Goal: Obtain resource: Obtain resource

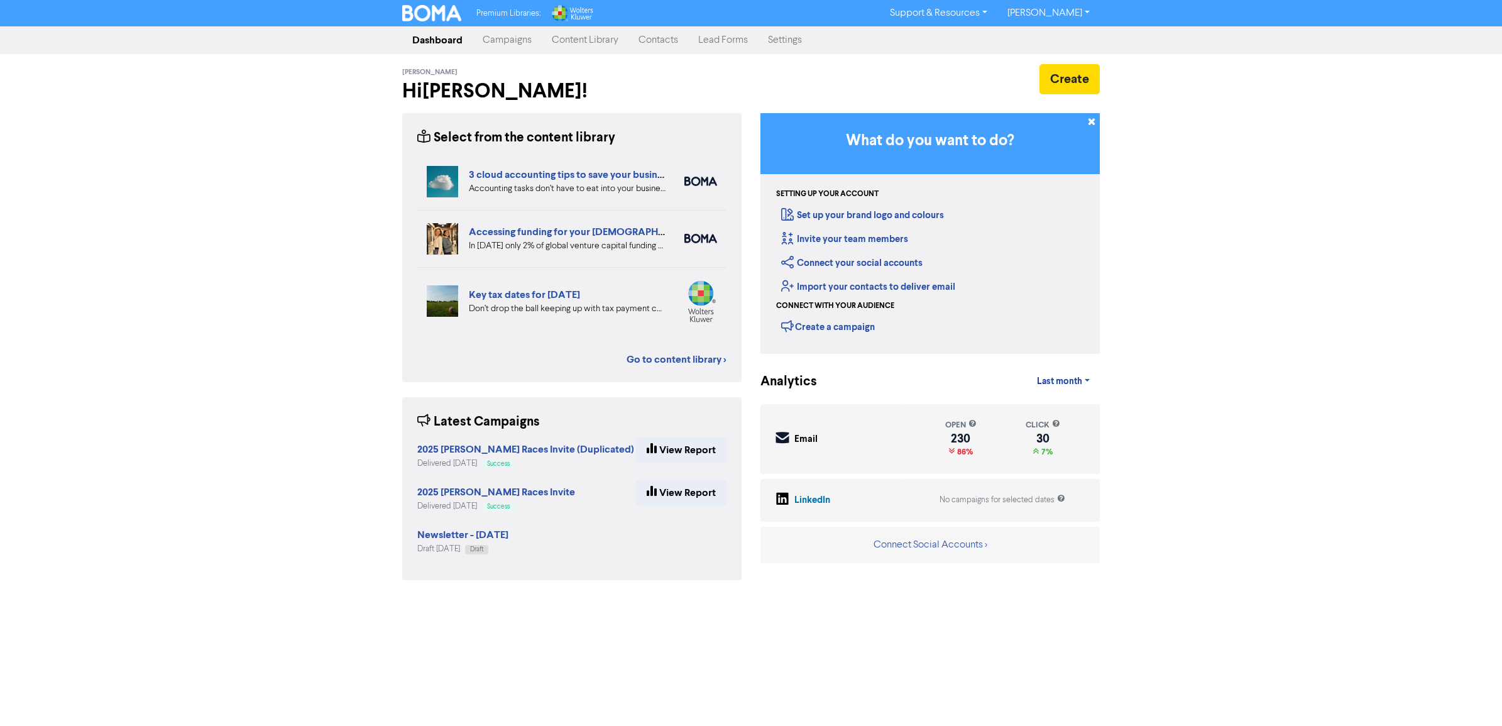
click at [494, 39] on link "Campaigns" at bounding box center [507, 40] width 69 height 25
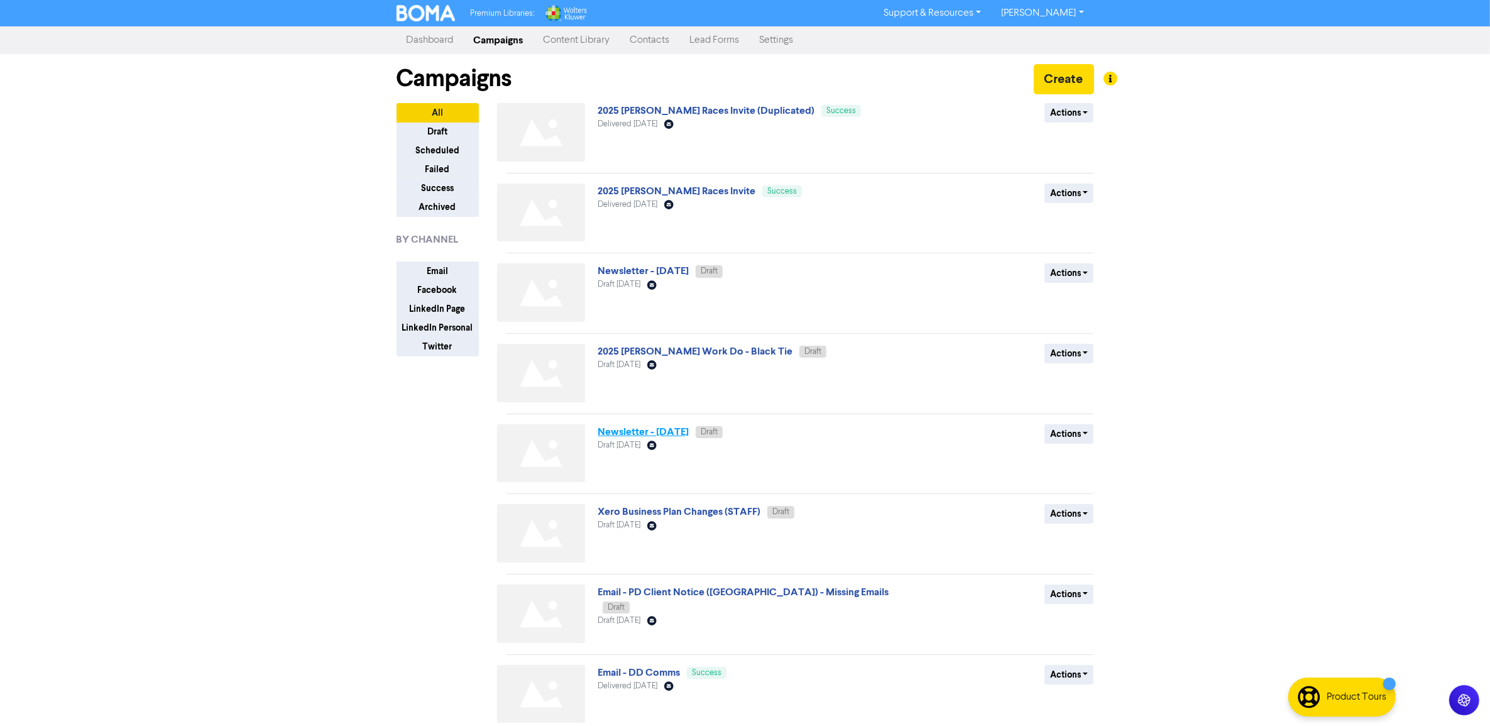
click at [680, 430] on link "Newsletter - [DATE]" at bounding box center [643, 431] width 91 height 13
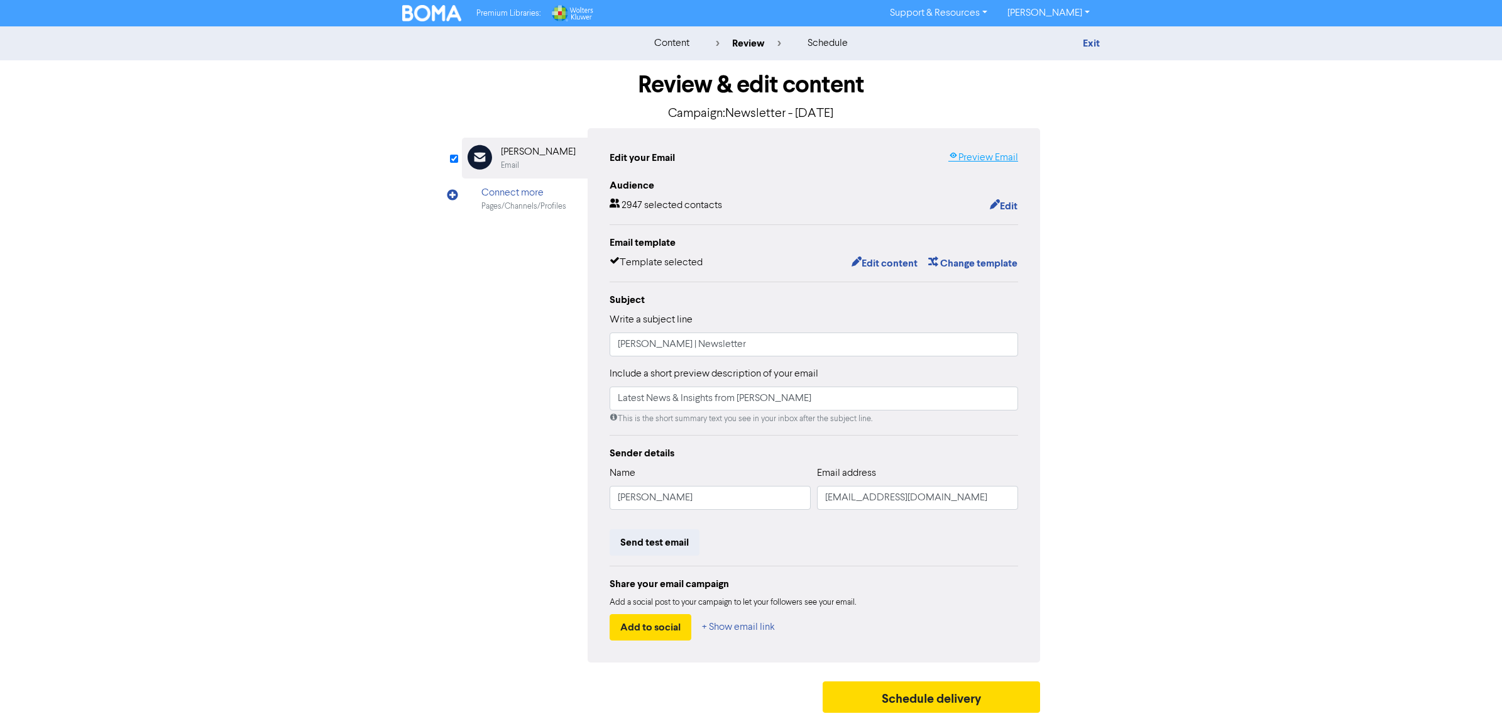
click at [985, 155] on link "Preview Email" at bounding box center [983, 157] width 70 height 15
click at [864, 261] on button "Edit content" at bounding box center [884, 263] width 67 height 16
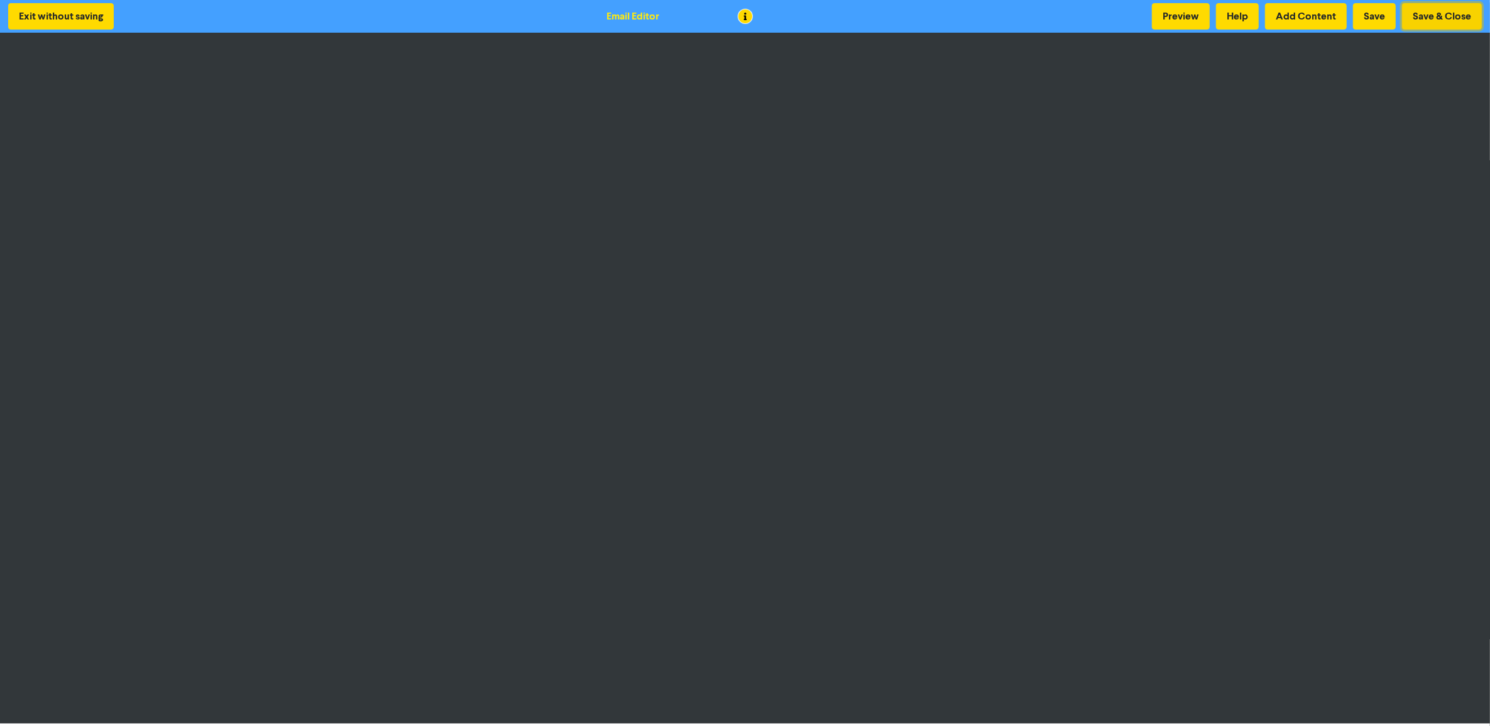
click at [1431, 3] on button "Save & Close" at bounding box center [1442, 16] width 80 height 26
click at [1382, 5] on button "Save" at bounding box center [1374, 16] width 43 height 26
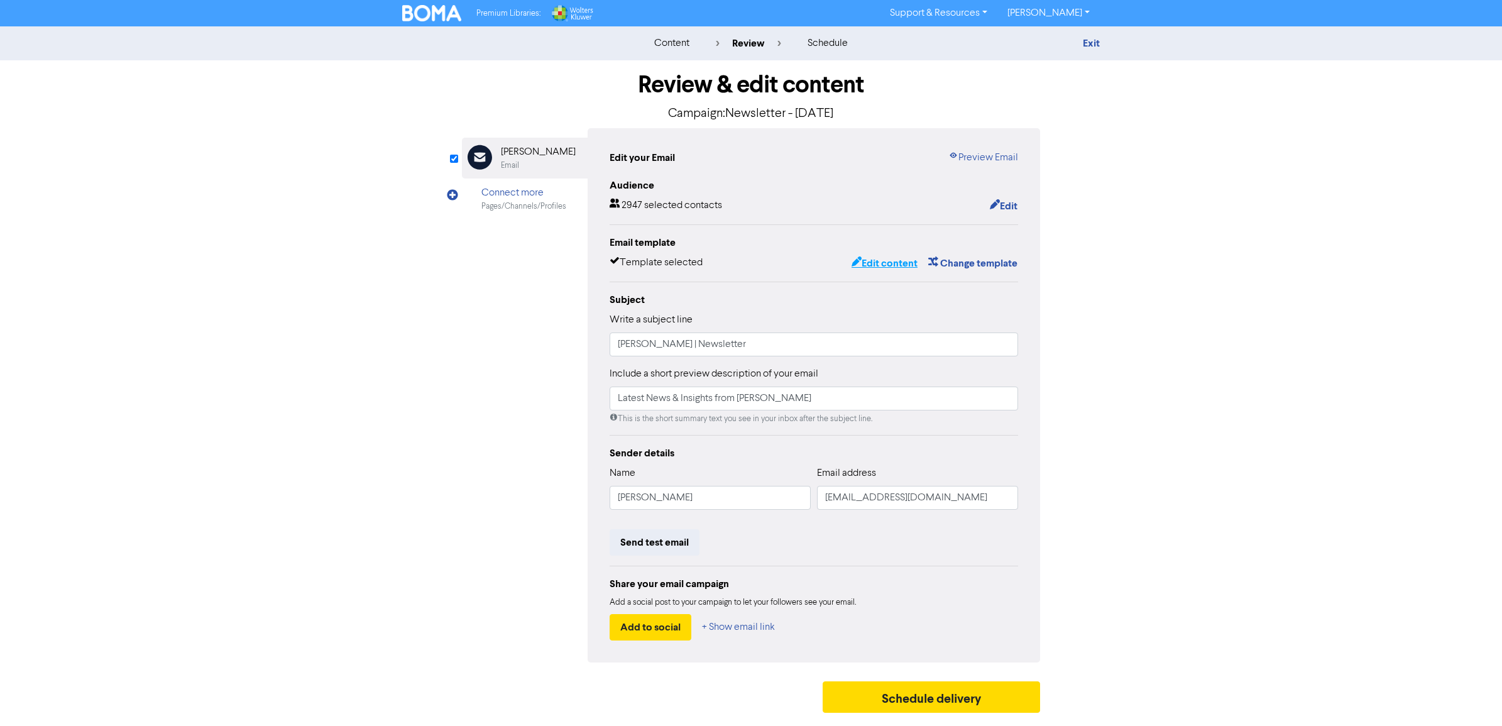
click at [865, 258] on button "Edit content" at bounding box center [884, 263] width 67 height 16
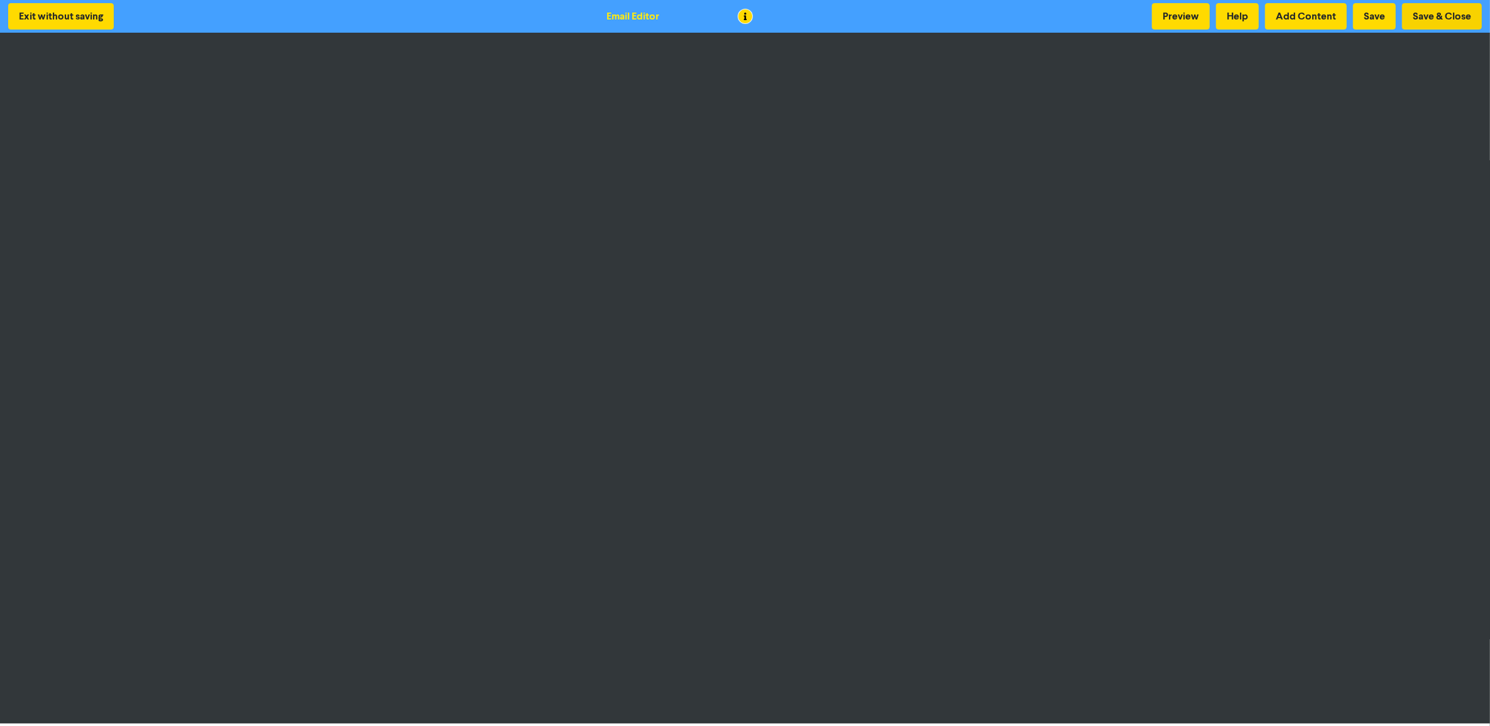
click at [1401, 14] on div "Preview Help Add Content Save Save & Close" at bounding box center [1317, 16] width 336 height 26
click at [13, 14] on button "Exit without saving" at bounding box center [61, 16] width 106 height 26
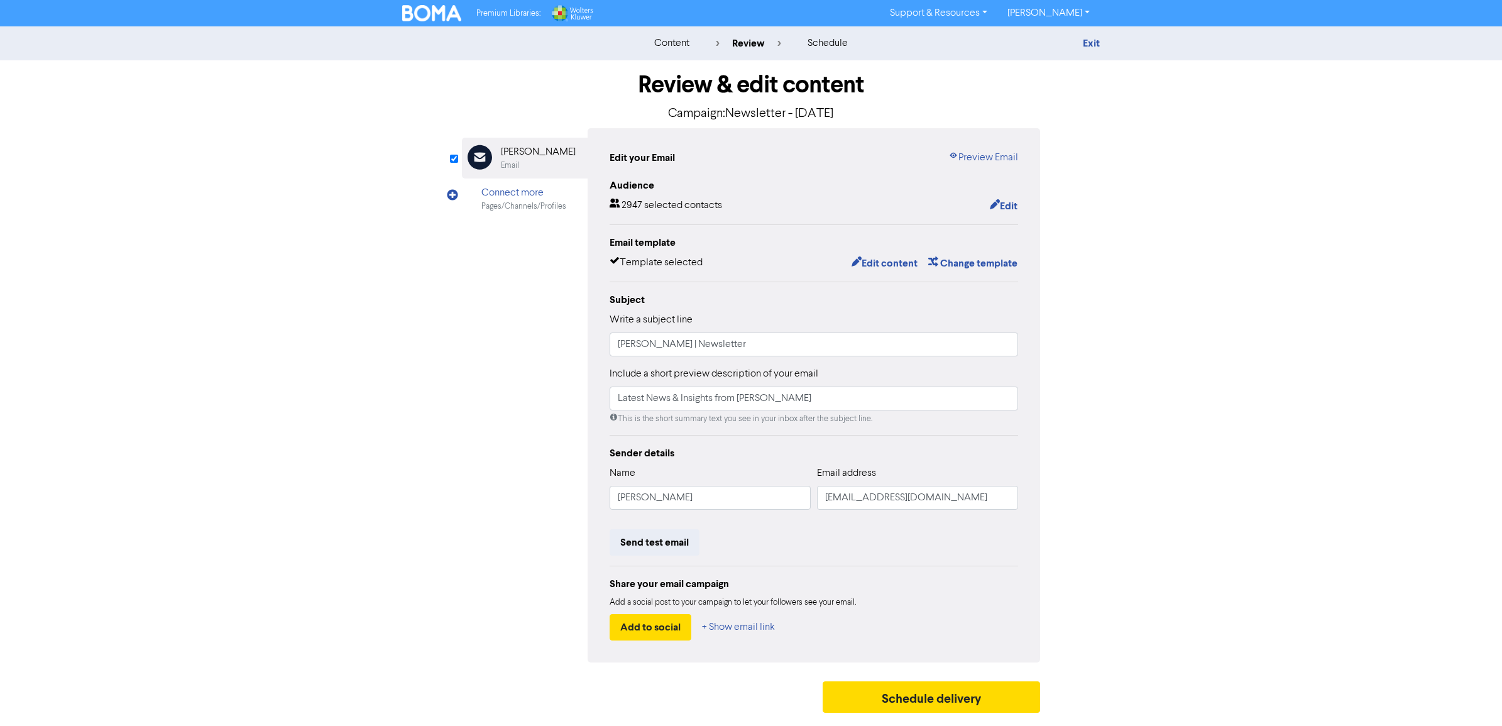
click at [423, 11] on img at bounding box center [431, 13] width 59 height 16
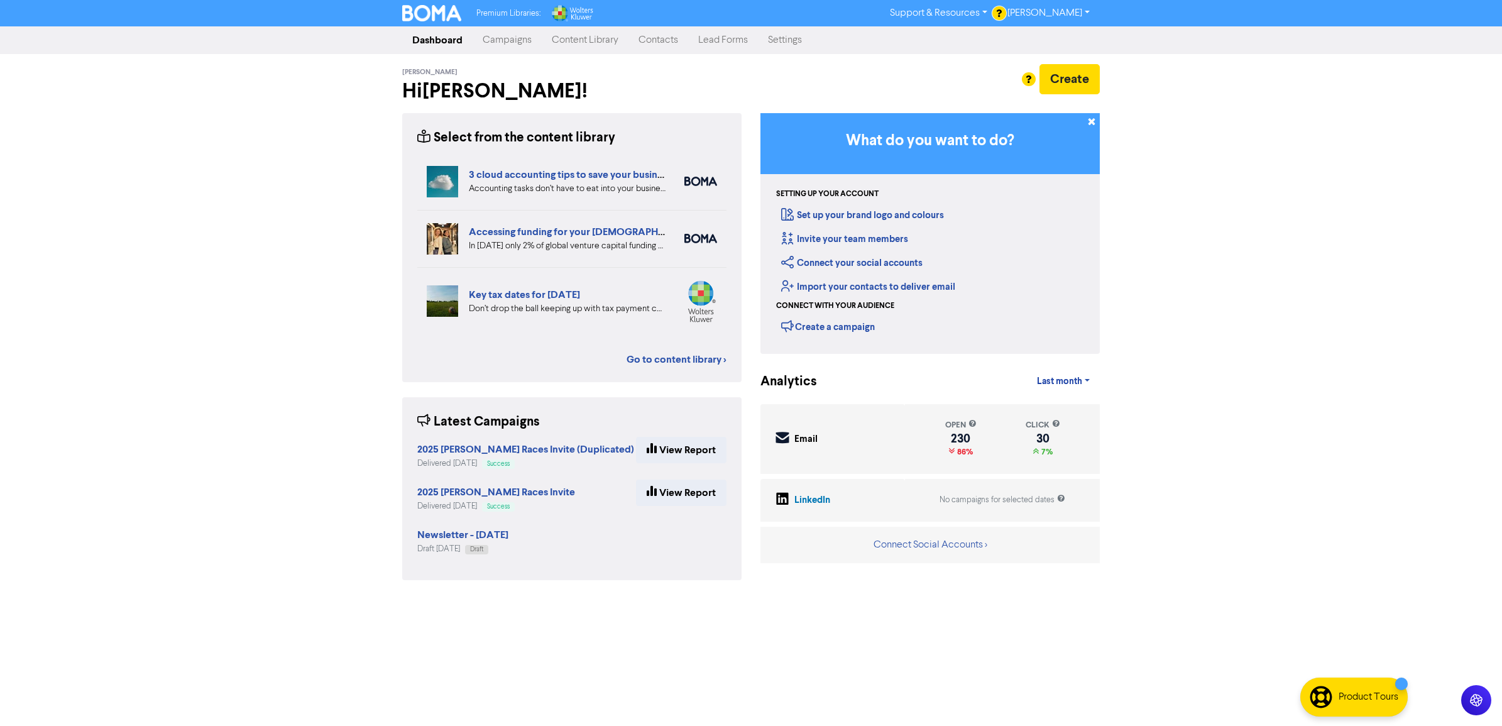
click at [508, 51] on link "Campaigns" at bounding box center [507, 40] width 69 height 25
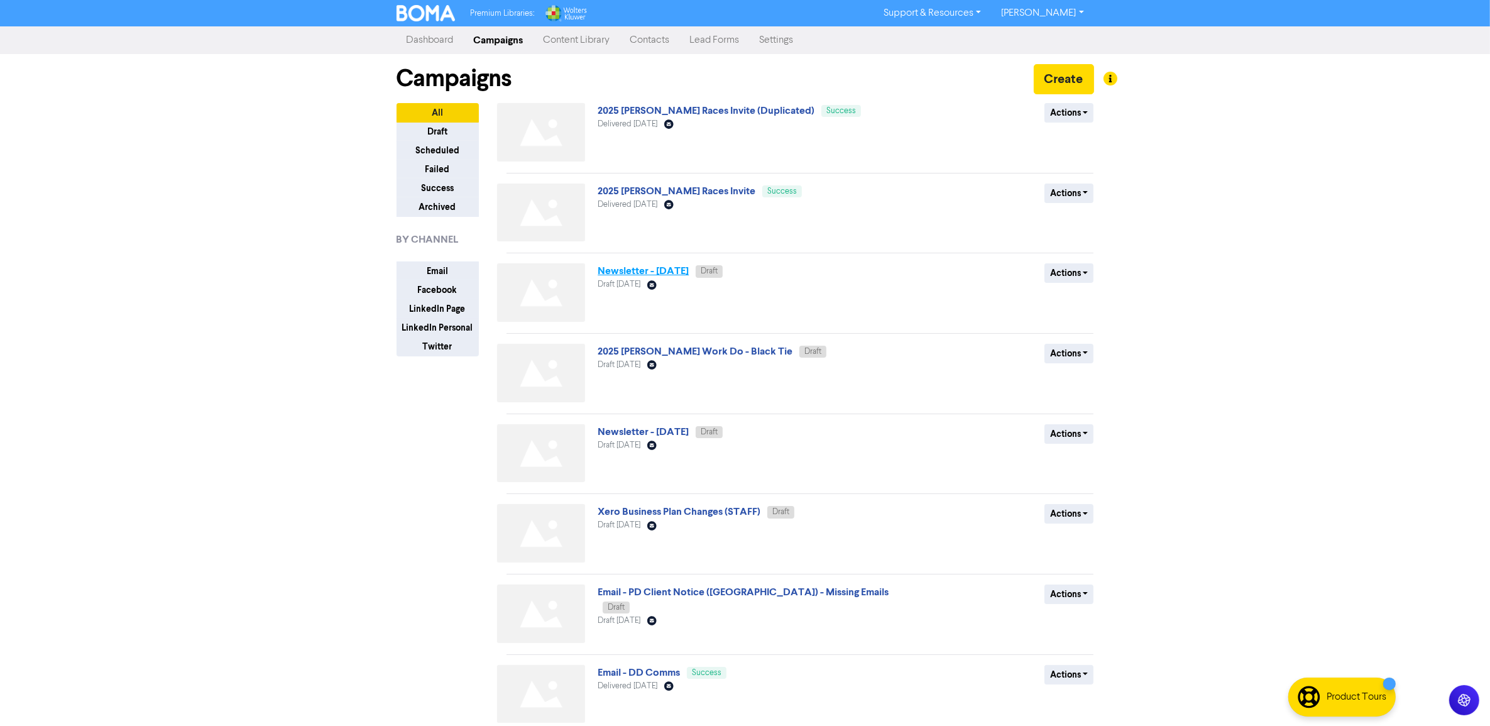
click at [689, 269] on link "Newsletter - [DATE]" at bounding box center [643, 271] width 91 height 13
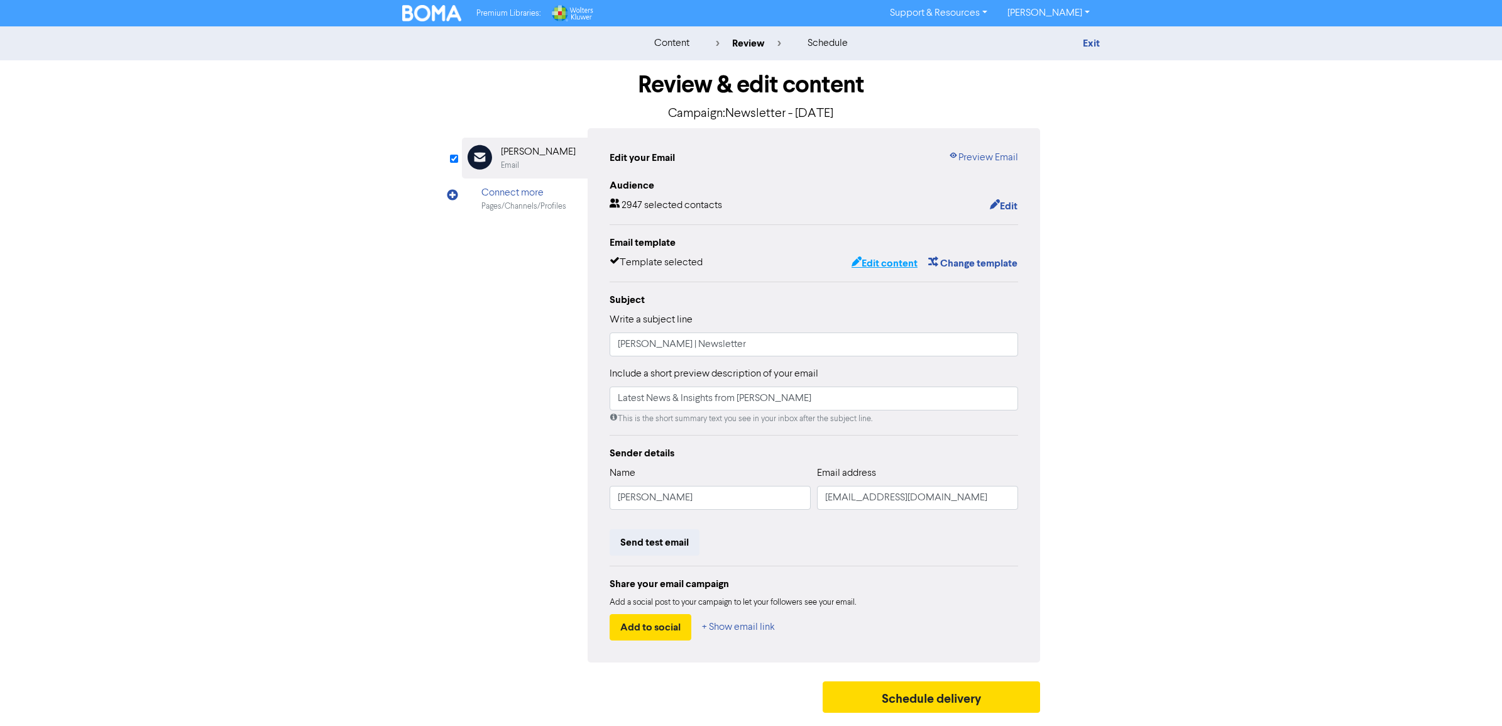
click at [884, 261] on button "Edit content" at bounding box center [884, 263] width 67 height 16
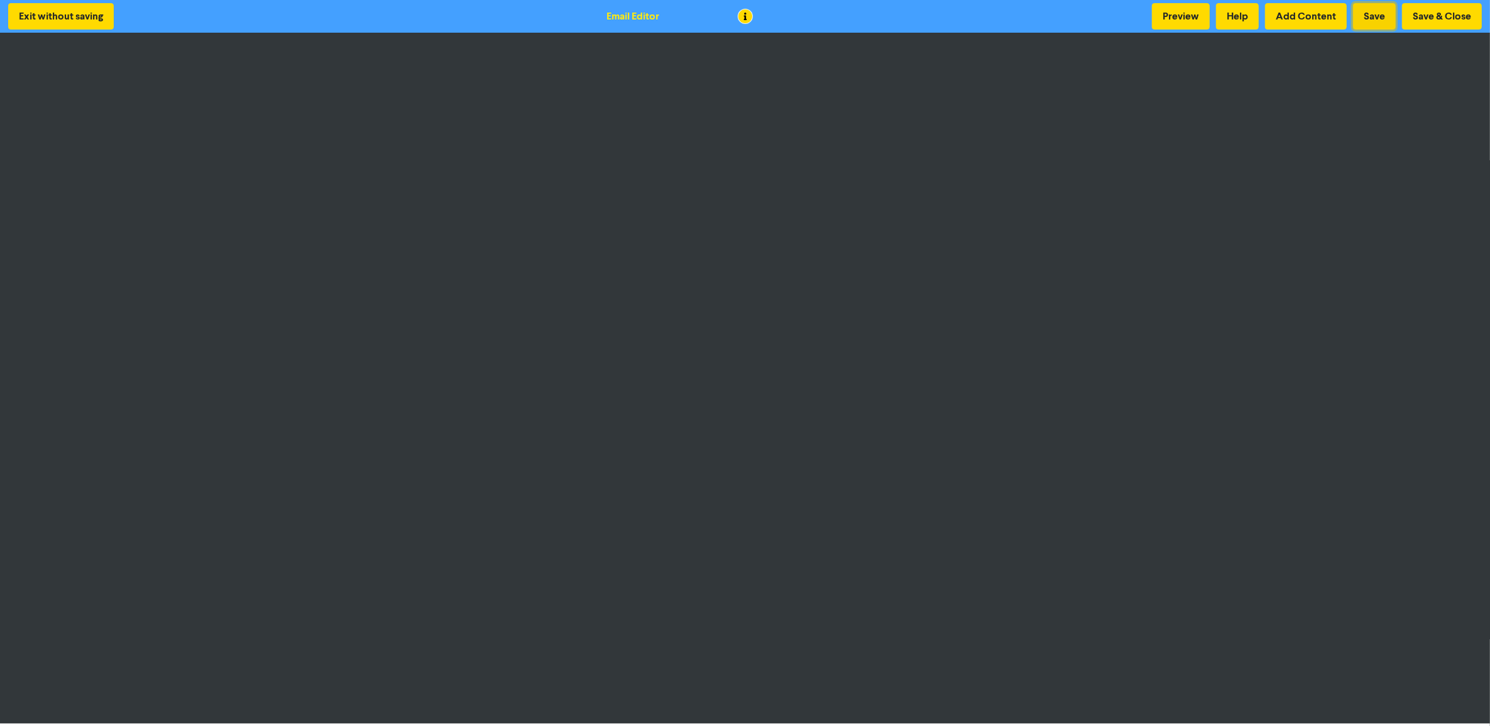
click at [1373, 20] on button "Save" at bounding box center [1374, 16] width 43 height 26
click at [1324, 26] on button "Add Content" at bounding box center [1306, 16] width 82 height 26
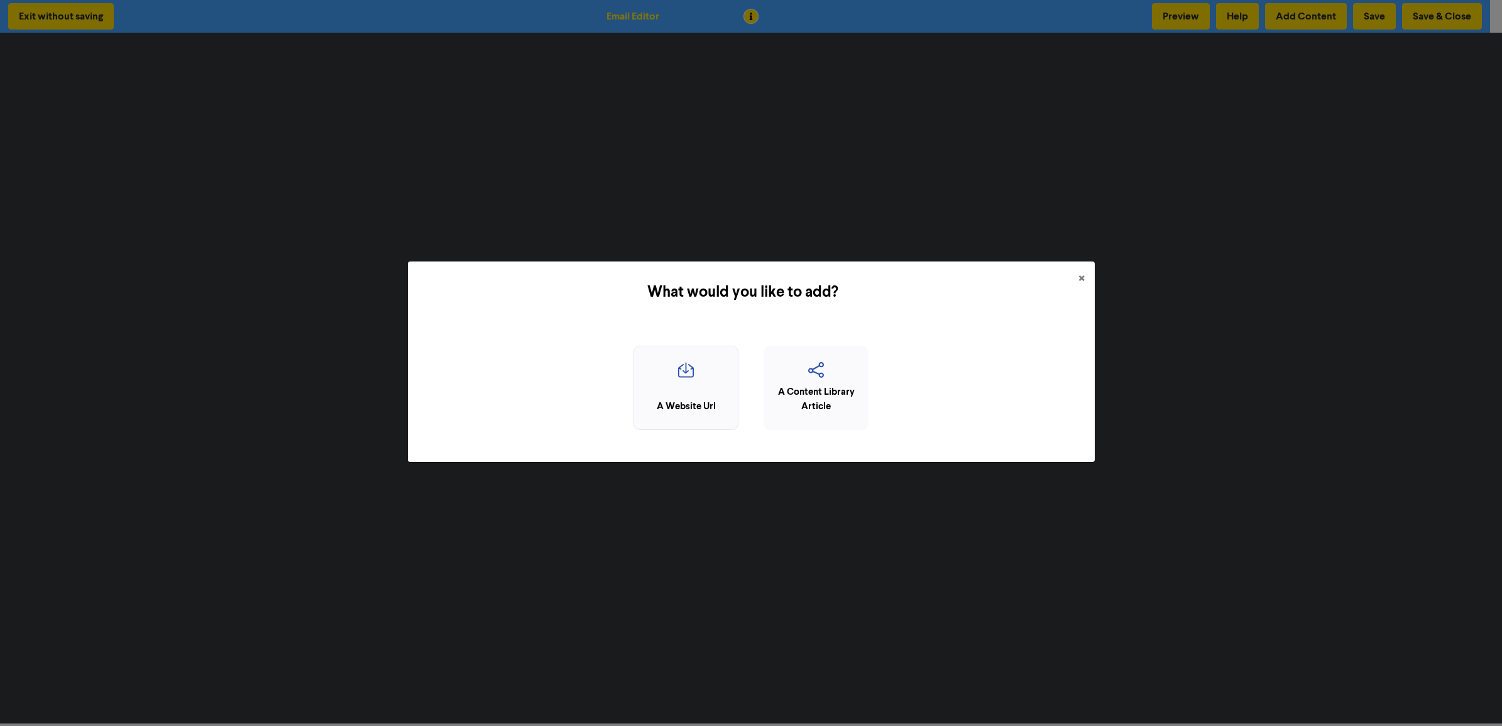
click at [711, 393] on div "A Website Url" at bounding box center [685, 388] width 105 height 85
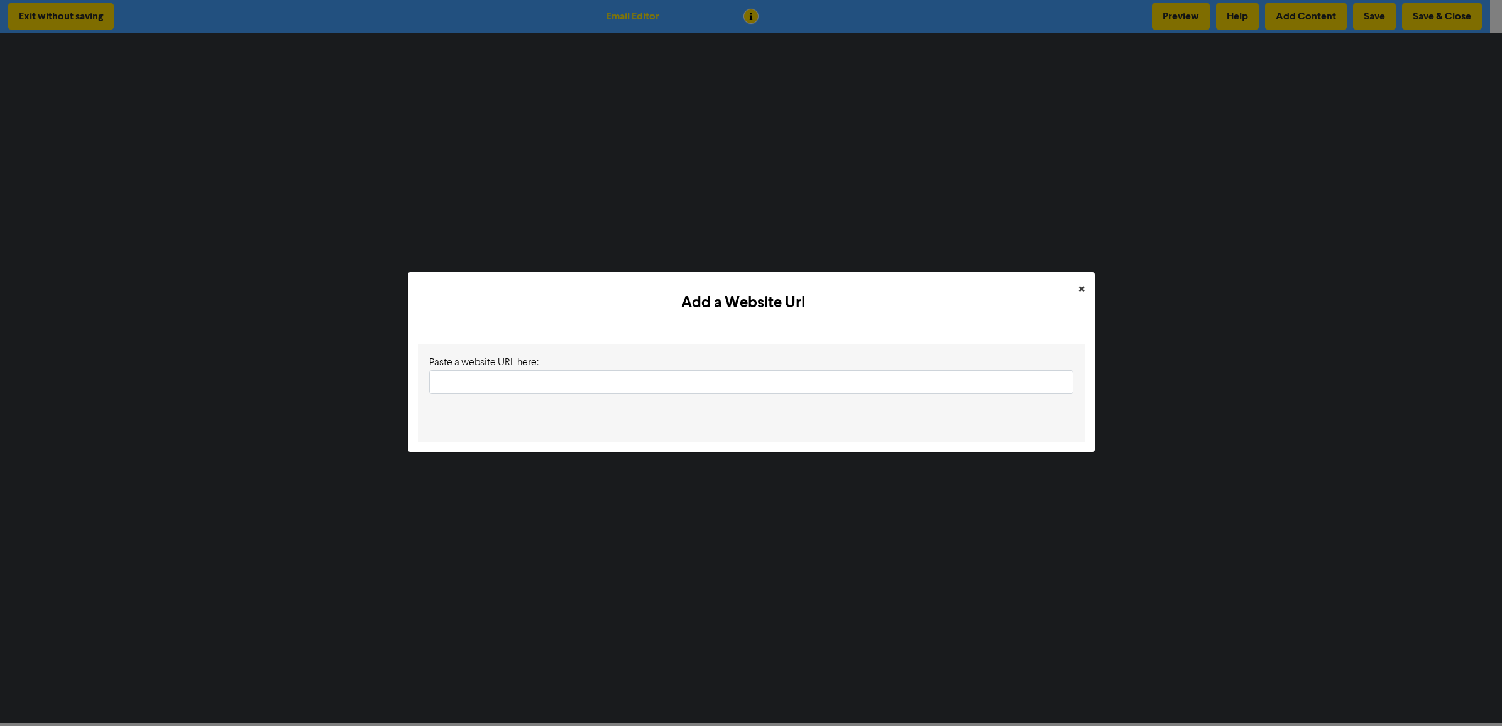
click at [1067, 291] on div "Add a Website Url ×" at bounding box center [751, 303] width 687 height 62
click at [1070, 291] on button "×" at bounding box center [1081, 289] width 26 height 35
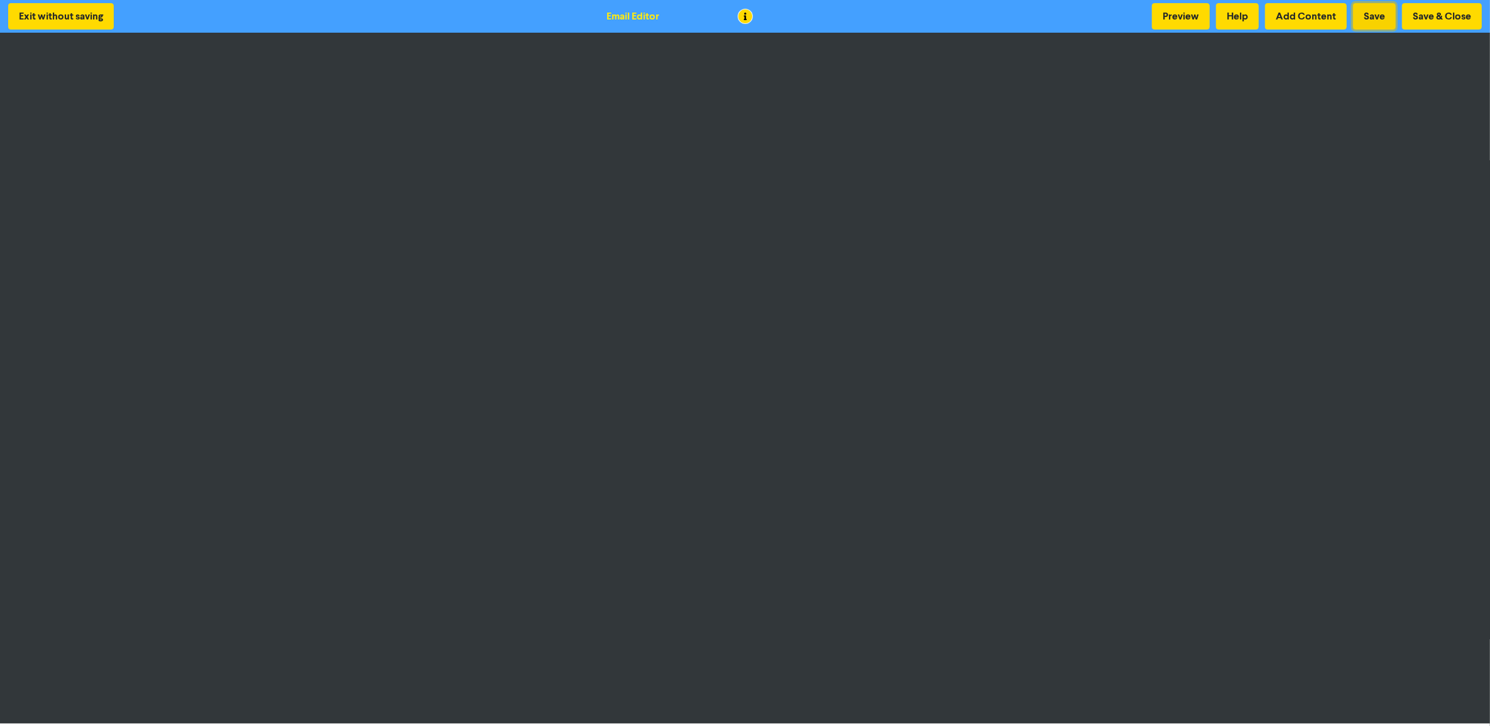
click at [1364, 18] on button "Save" at bounding box center [1374, 16] width 43 height 26
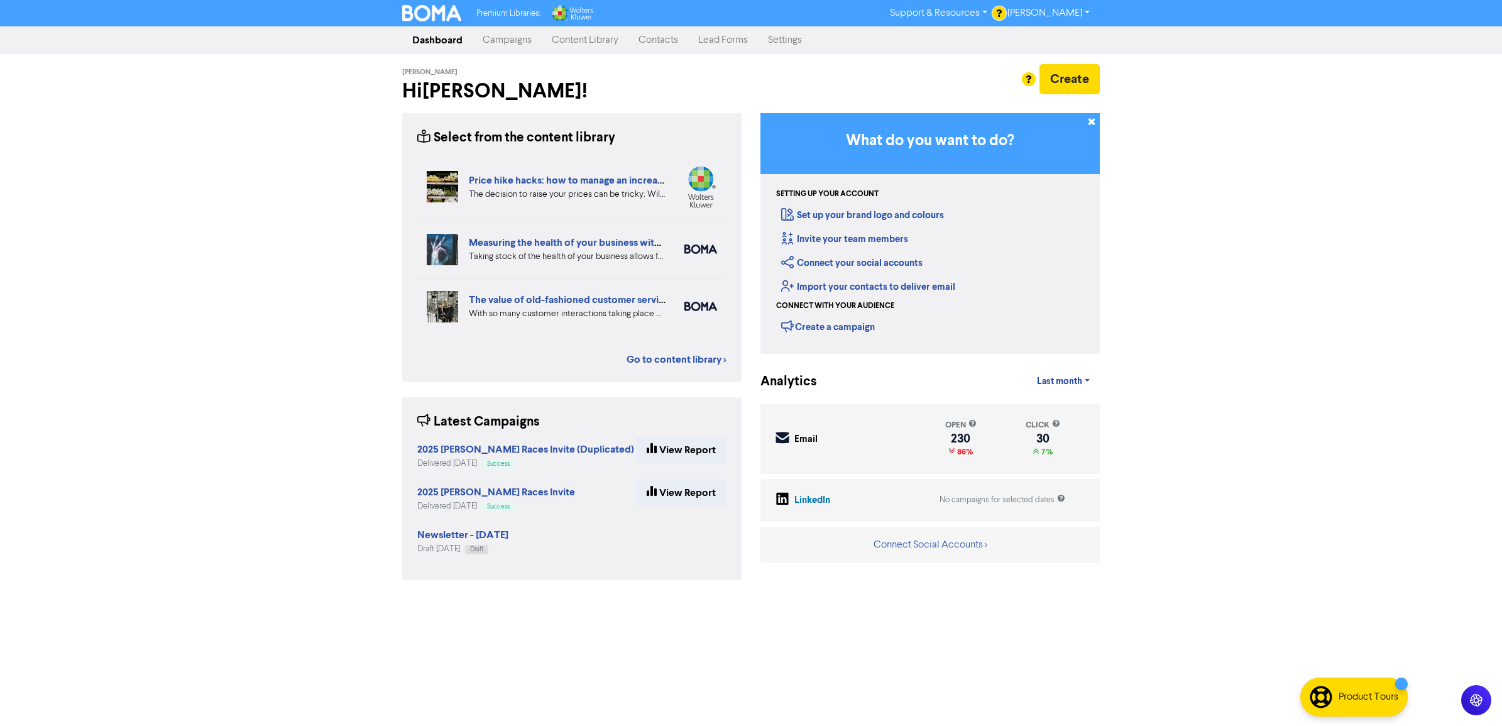
click at [569, 43] on link "Content Library" at bounding box center [585, 40] width 87 height 25
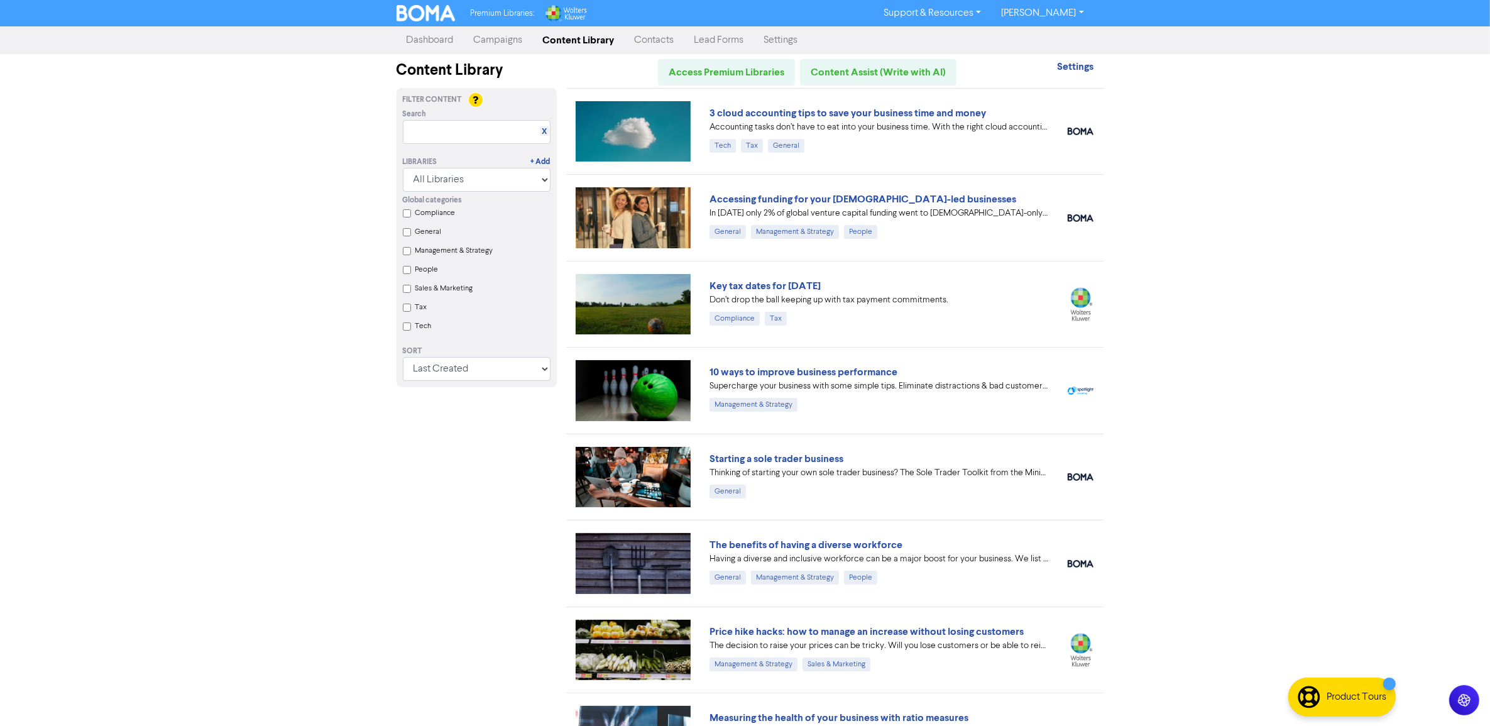
click at [412, 313] on div "Global categories Compliance General Management & Strategy People Sales & Marke…" at bounding box center [476, 265] width 167 height 146
click at [404, 309] on input "Tax" at bounding box center [407, 307] width 8 height 8
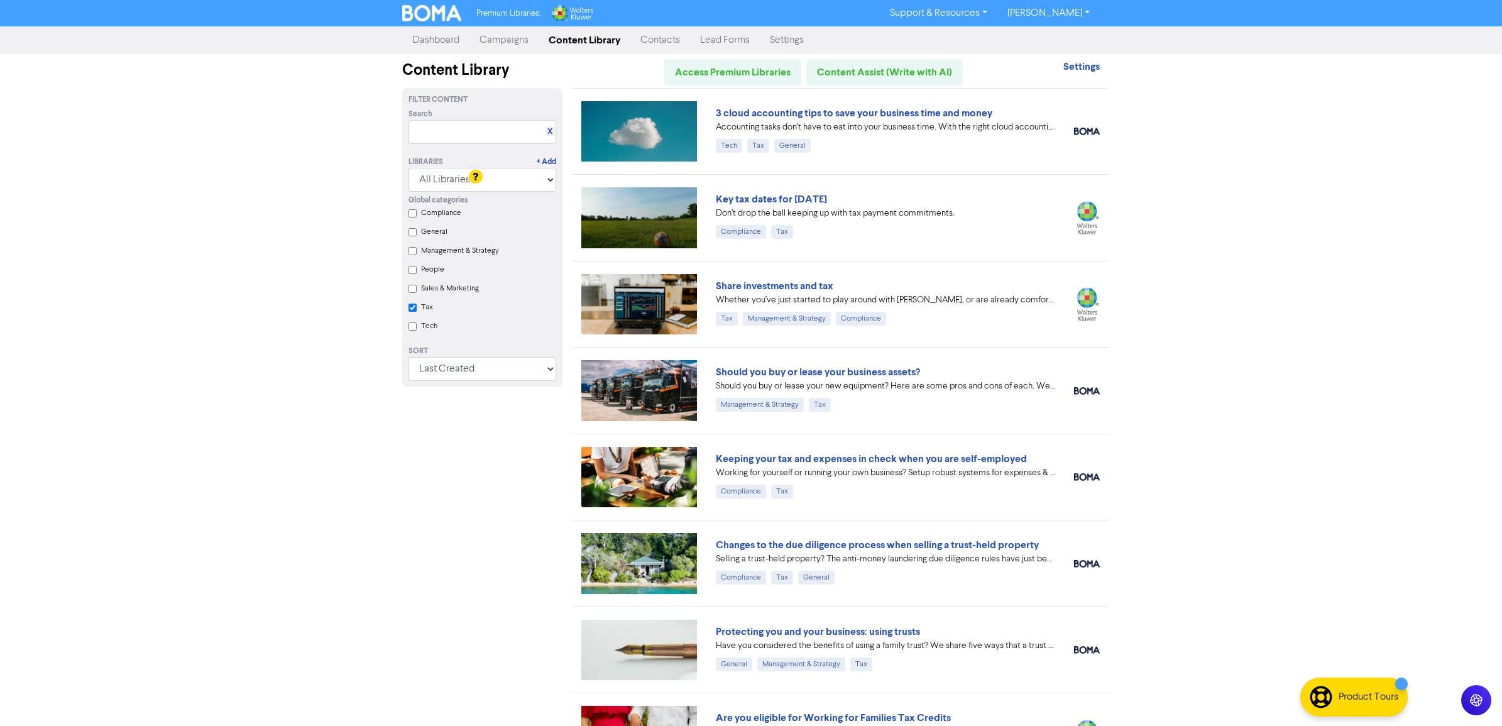
checkbox input "true"
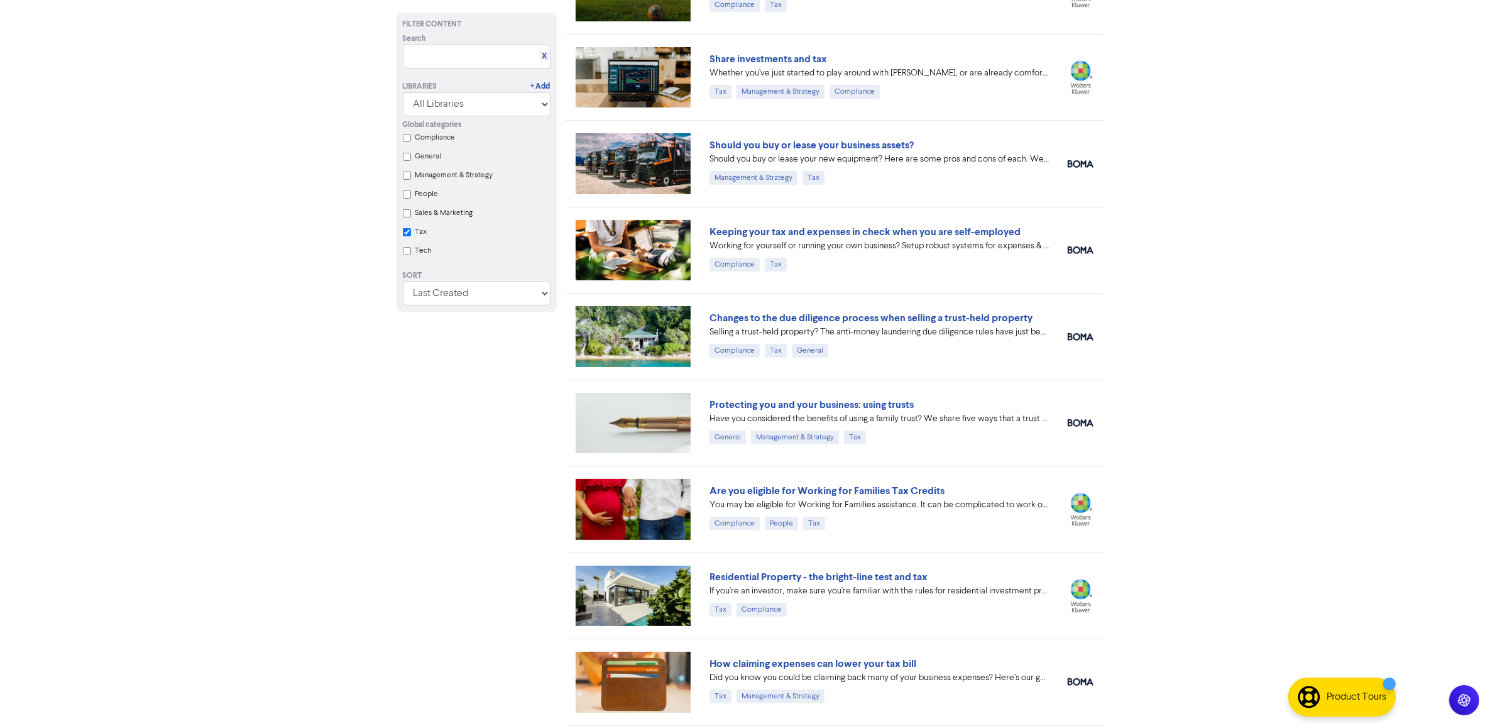
scroll to position [471, 0]
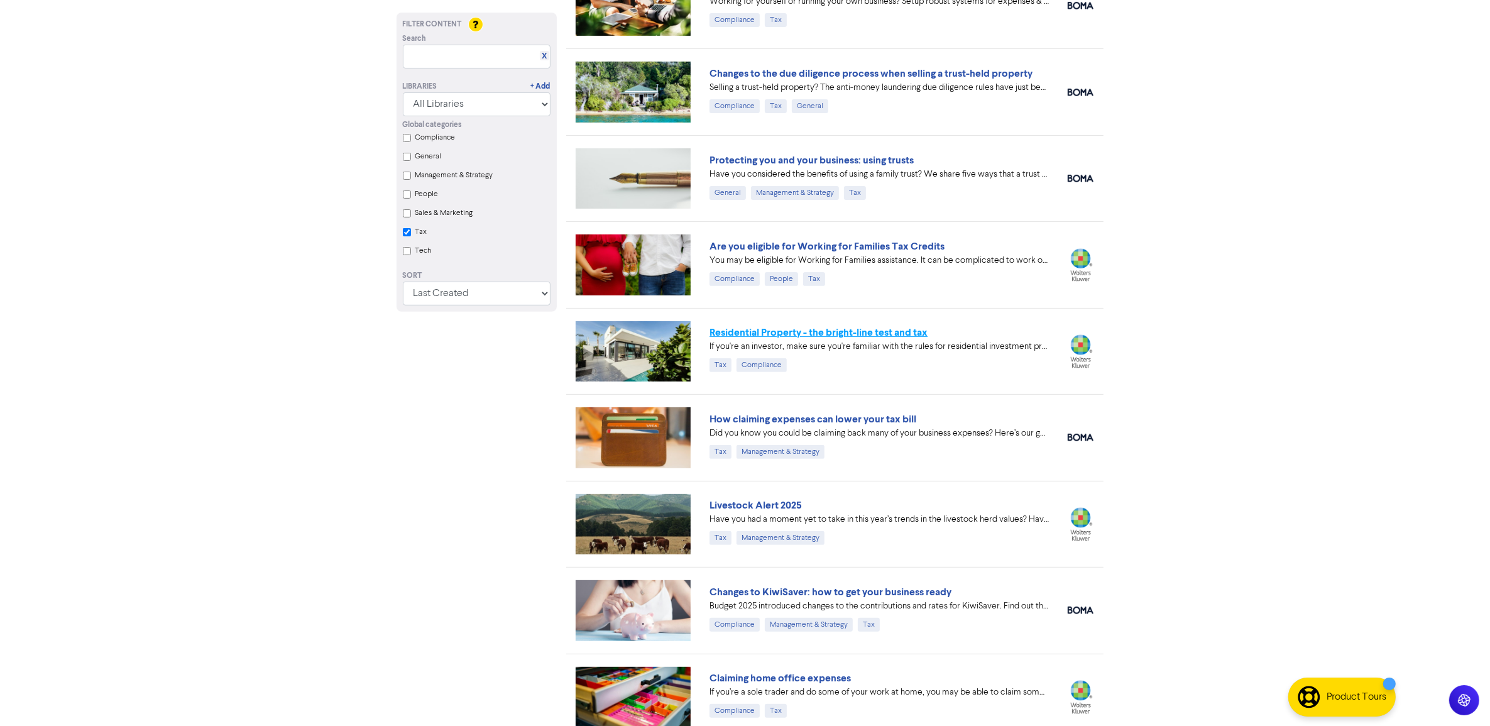
click at [880, 334] on link "Residential Property - the bright-line test and tax" at bounding box center [818, 332] width 218 height 13
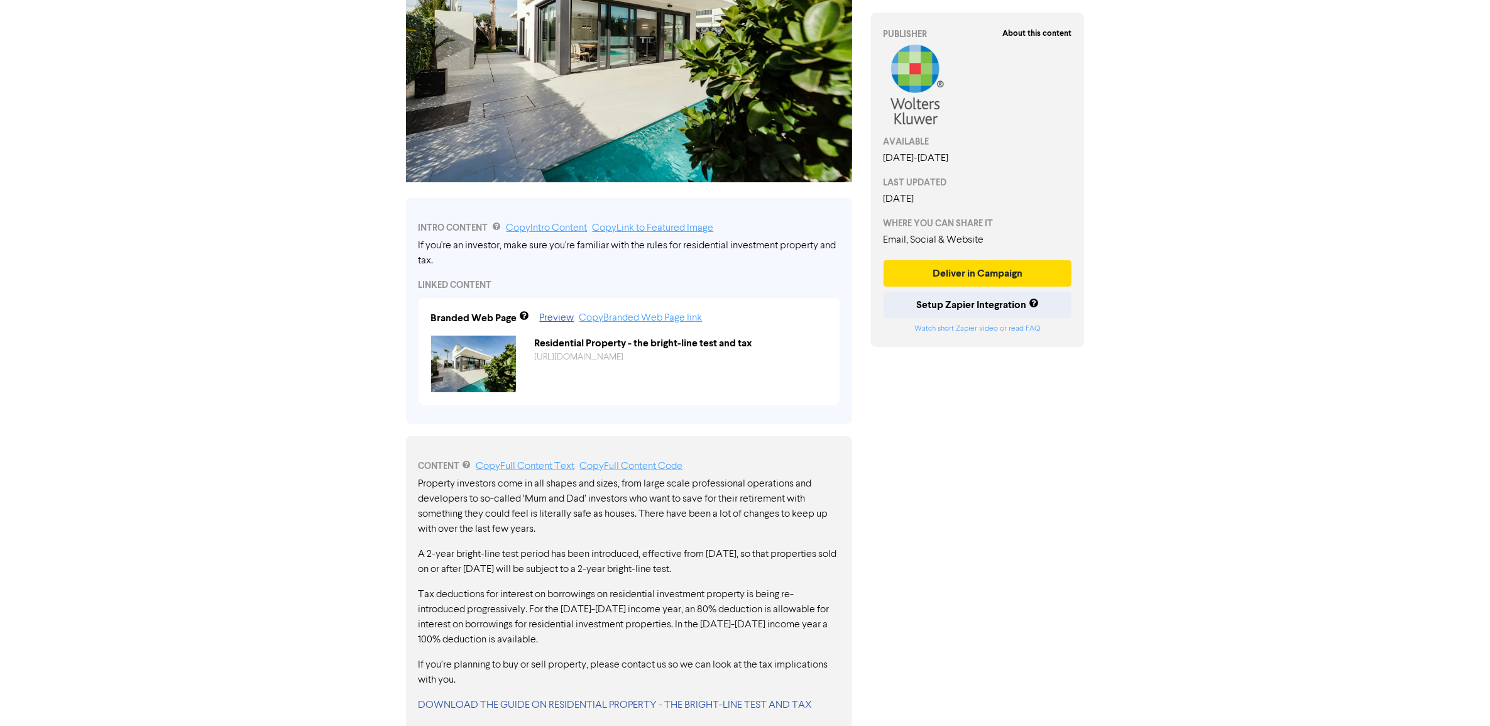
scroll to position [225, 0]
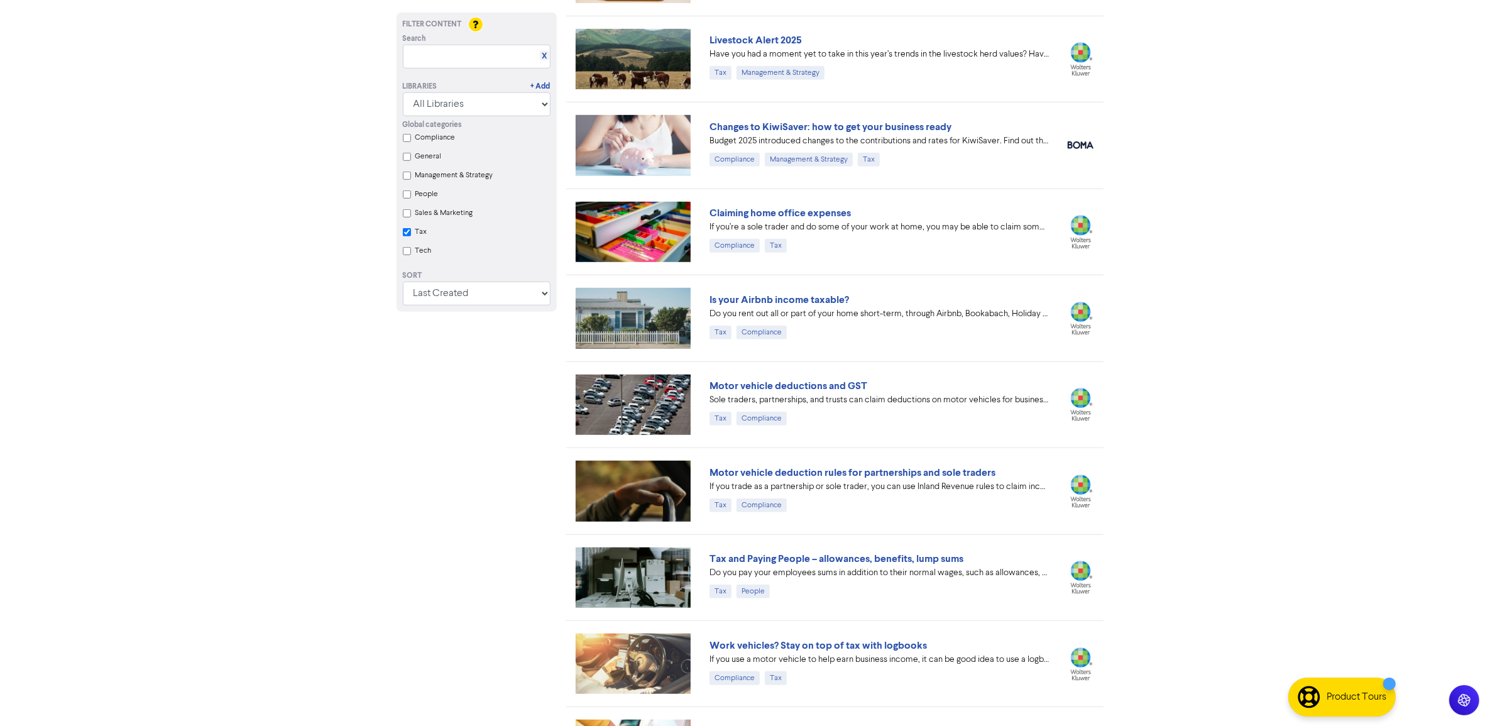
scroll to position [1093, 0]
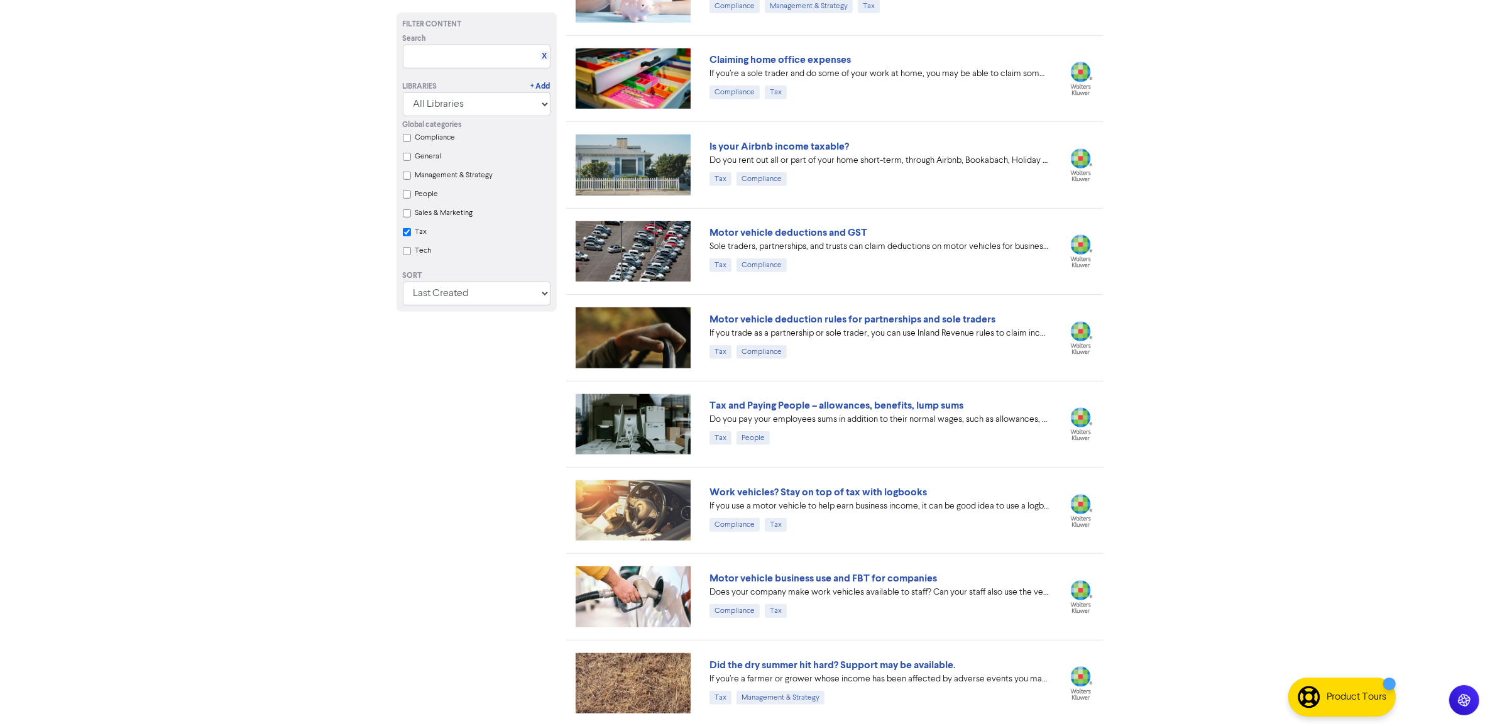
checkbox input "true"
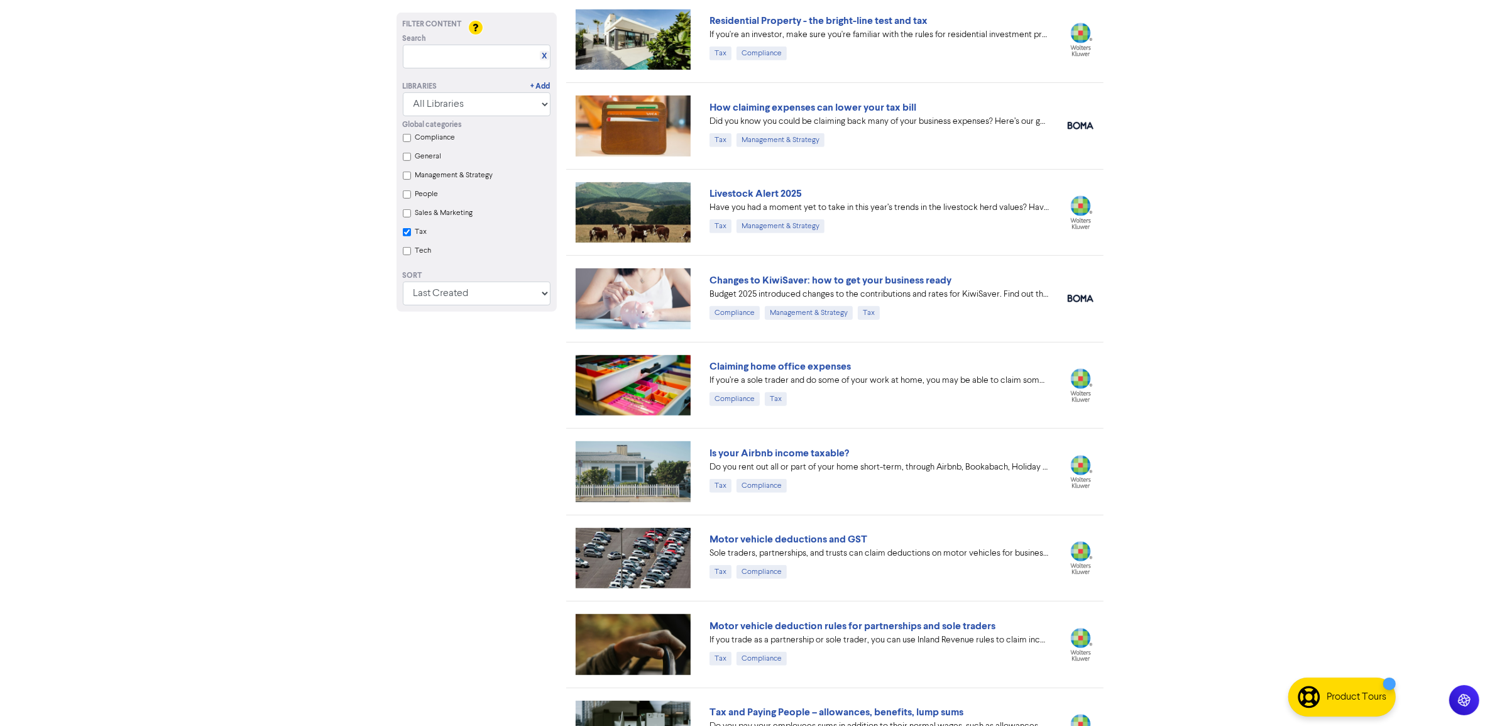
scroll to position [786, 0]
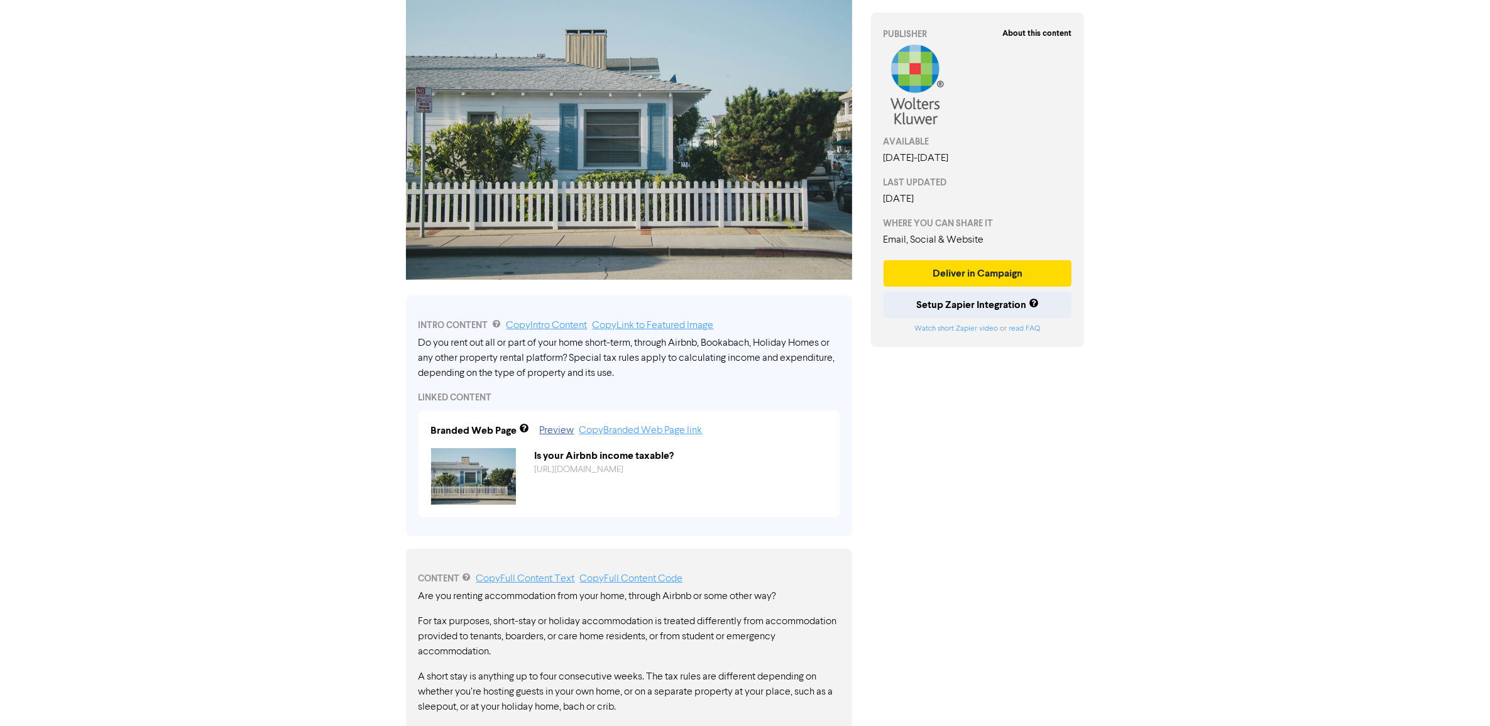
scroll to position [225, 0]
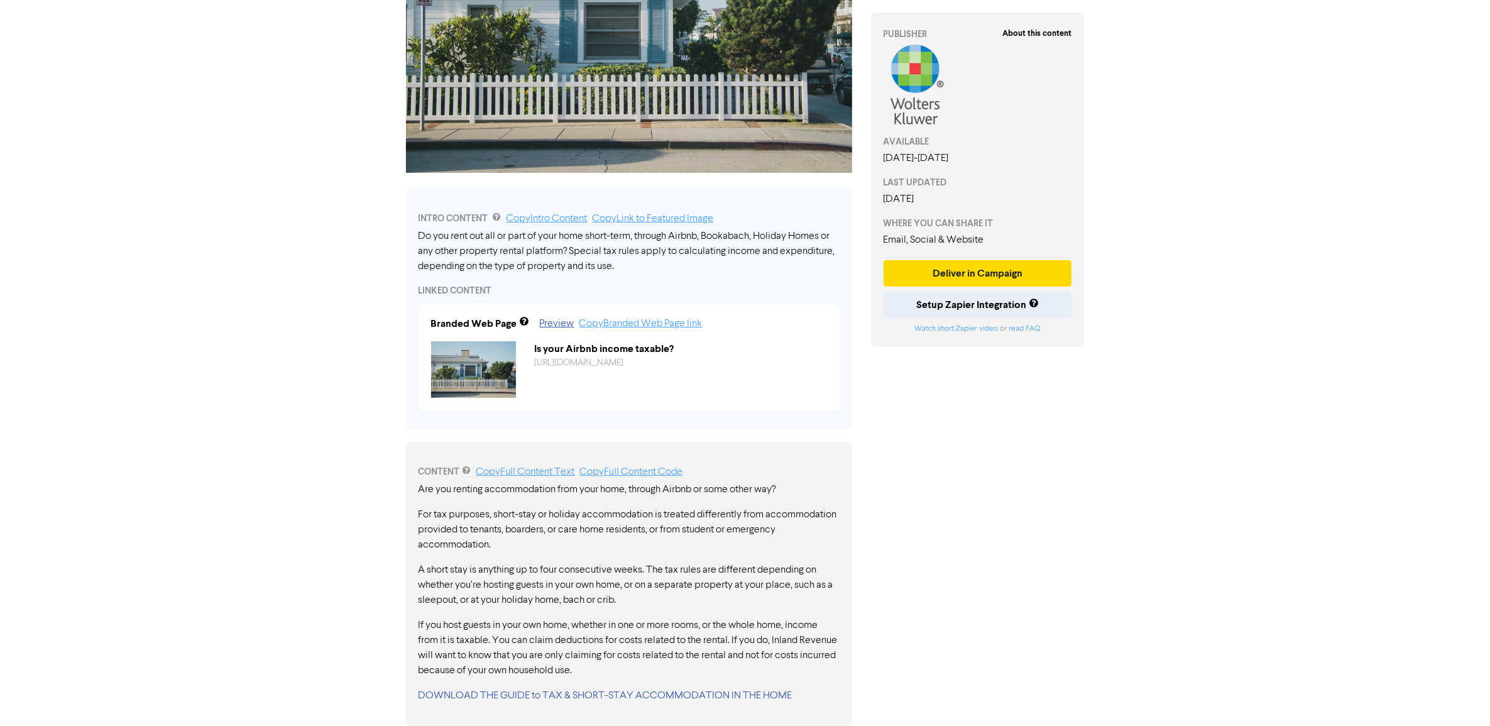
click at [465, 611] on div "Are you renting accommodation from your home, through Airbnb or some other way?…" at bounding box center [628, 592] width 421 height 221
drag, startPoint x: 657, startPoint y: 679, endPoint x: 418, endPoint y: 493, distance: 302.3
click at [419, 497] on div "Are you renting accommodation from your home, through Airbnb or some other way?…" at bounding box center [628, 592] width 421 height 221
click at [418, 483] on p "Are you renting accommodation from your home, through Airbnb or some other way?" at bounding box center [628, 489] width 421 height 15
click at [519, 593] on p "A short stay is anything up to four consecutive weeks. The tax rules are differ…" at bounding box center [628, 584] width 421 height 45
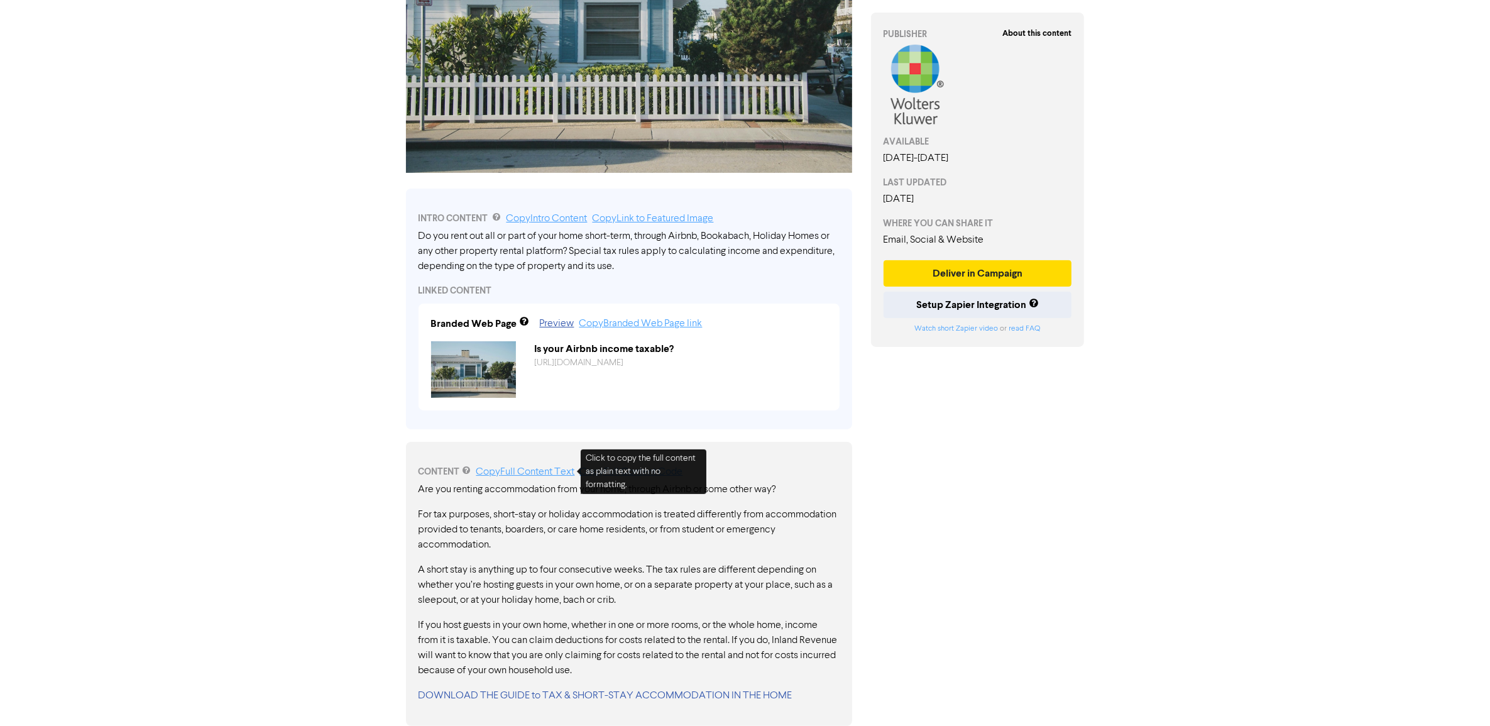
click at [522, 469] on link "Copy Full Content Text" at bounding box center [525, 472] width 99 height 10
drag, startPoint x: 613, startPoint y: 263, endPoint x: 652, endPoint y: 265, distance: 39.6
click at [611, 262] on div "Do you rent out all or part of your home short-term, through Airbnb, Bookabach,…" at bounding box center [628, 251] width 421 height 45
drag, startPoint x: 652, startPoint y: 265, endPoint x: 422, endPoint y: 229, distance: 233.3
click at [416, 226] on div "INTRO CONTENT Copy Intro Content Copy Link to Featured Image Do you rent out al…" at bounding box center [629, 309] width 446 height 241
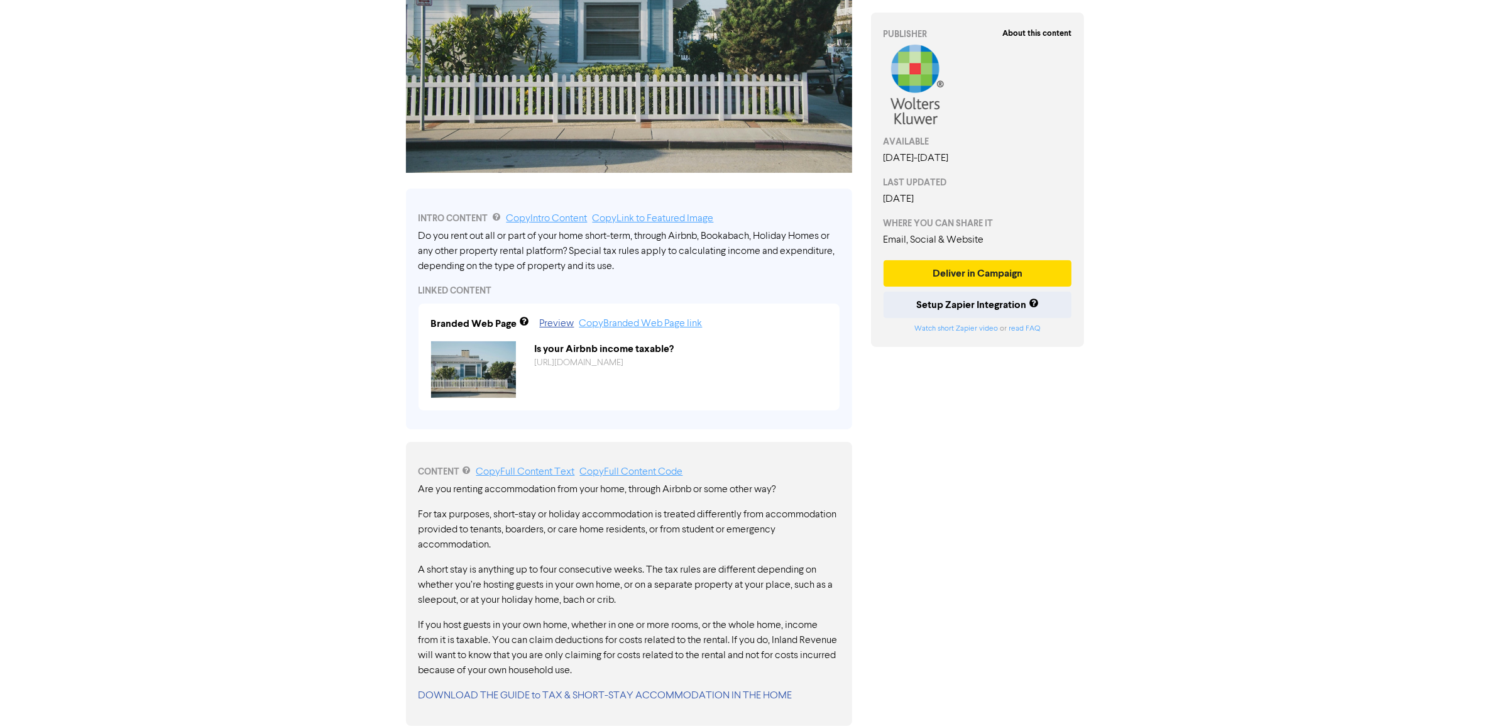
click at [420, 231] on div "Do you rent out all or part of your home short-term, through Airbnb, Bookabach,…" at bounding box center [628, 251] width 421 height 45
drag, startPoint x: 432, startPoint y: 239, endPoint x: 654, endPoint y: 276, distance: 225.5
click at [647, 275] on div "INTRO CONTENT Copy Intro Content Copy Link to Featured Image Do you rent out al…" at bounding box center [629, 309] width 446 height 241
click at [626, 250] on div "Do you rent out all or part of your home short-term, through Airbnb, Bookabach,…" at bounding box center [628, 251] width 421 height 45
click at [549, 214] on link "Copy Intro Content" at bounding box center [546, 219] width 81 height 10
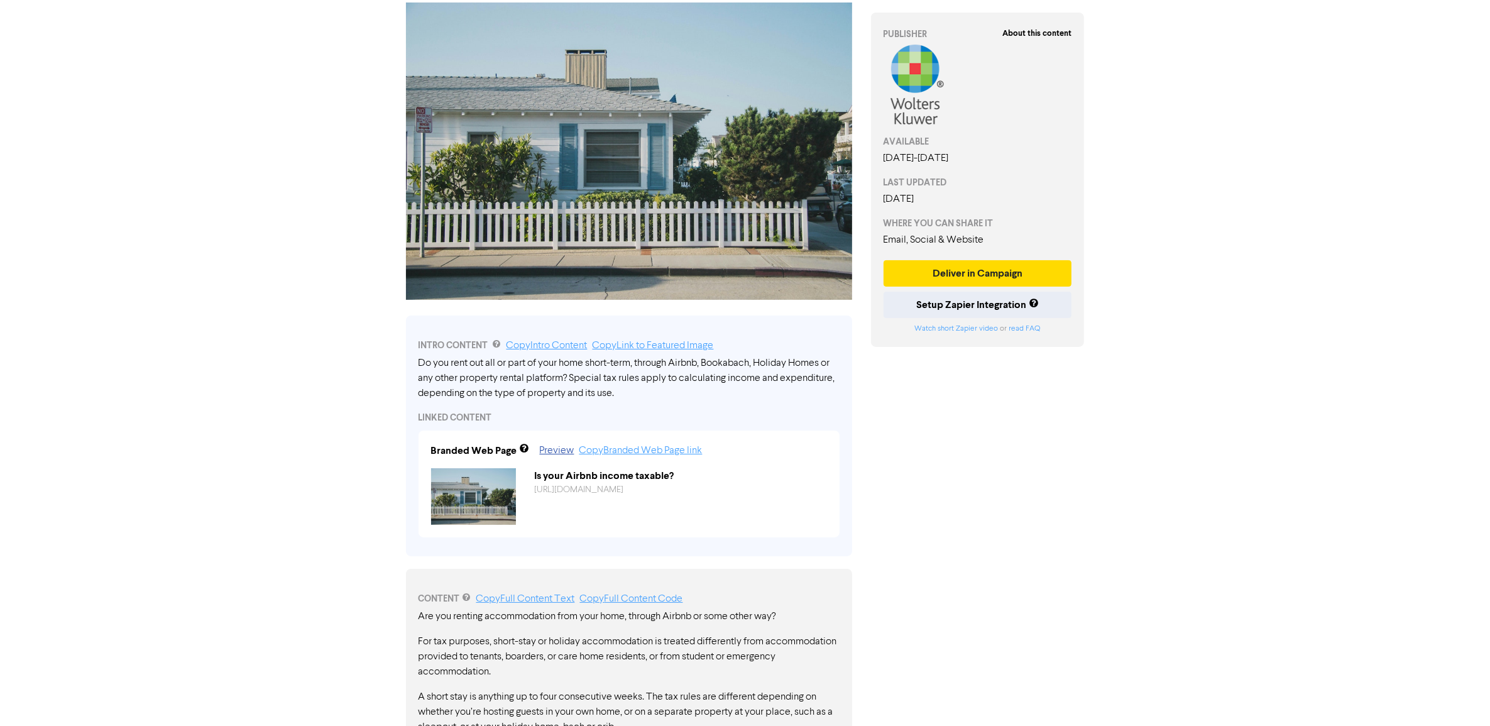
scroll to position [0, 0]
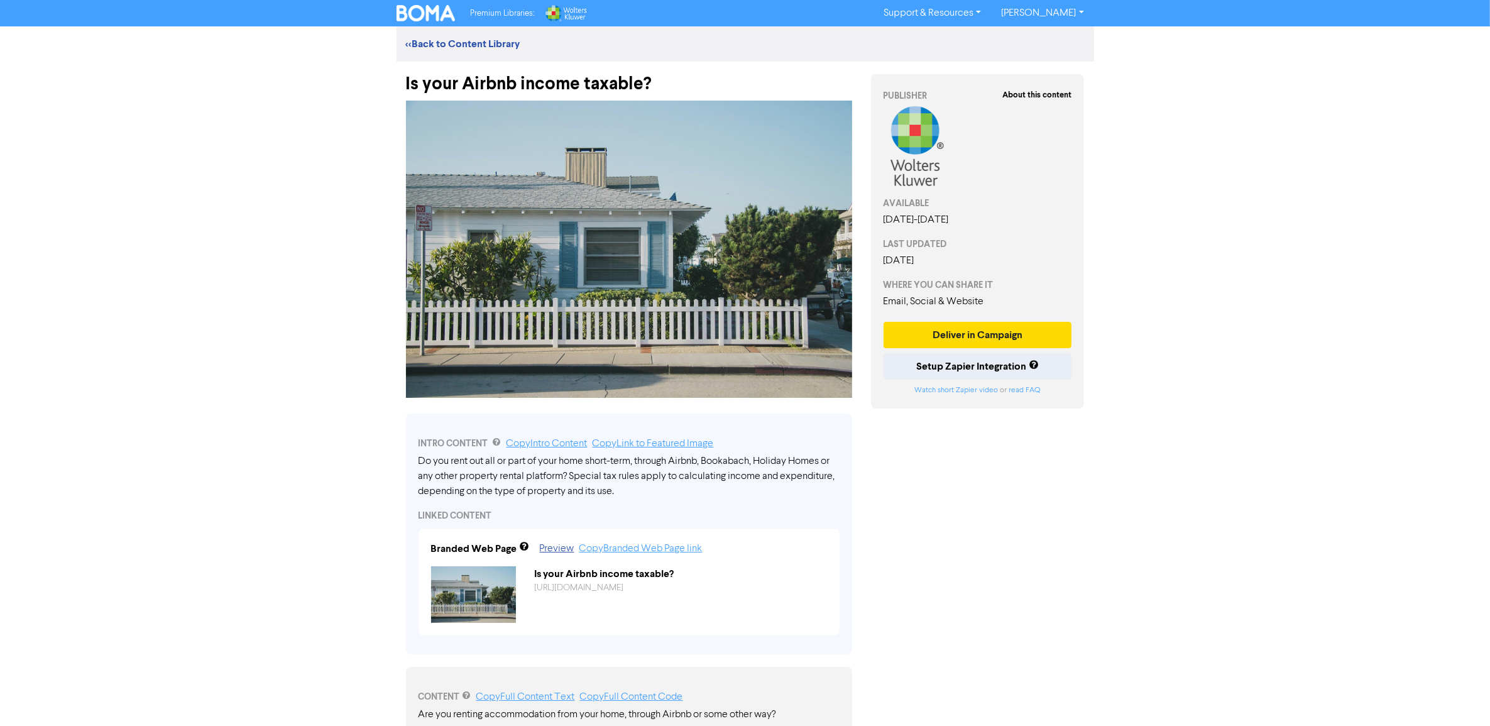
drag, startPoint x: 697, startPoint y: 408, endPoint x: 692, endPoint y: 400, distance: 9.6
click at [692, 400] on div "Is your Airbnb income taxable? INTRO CONTENT Copy Intro Content Copy Link to Fe…" at bounding box center [628, 506] width 465 height 889
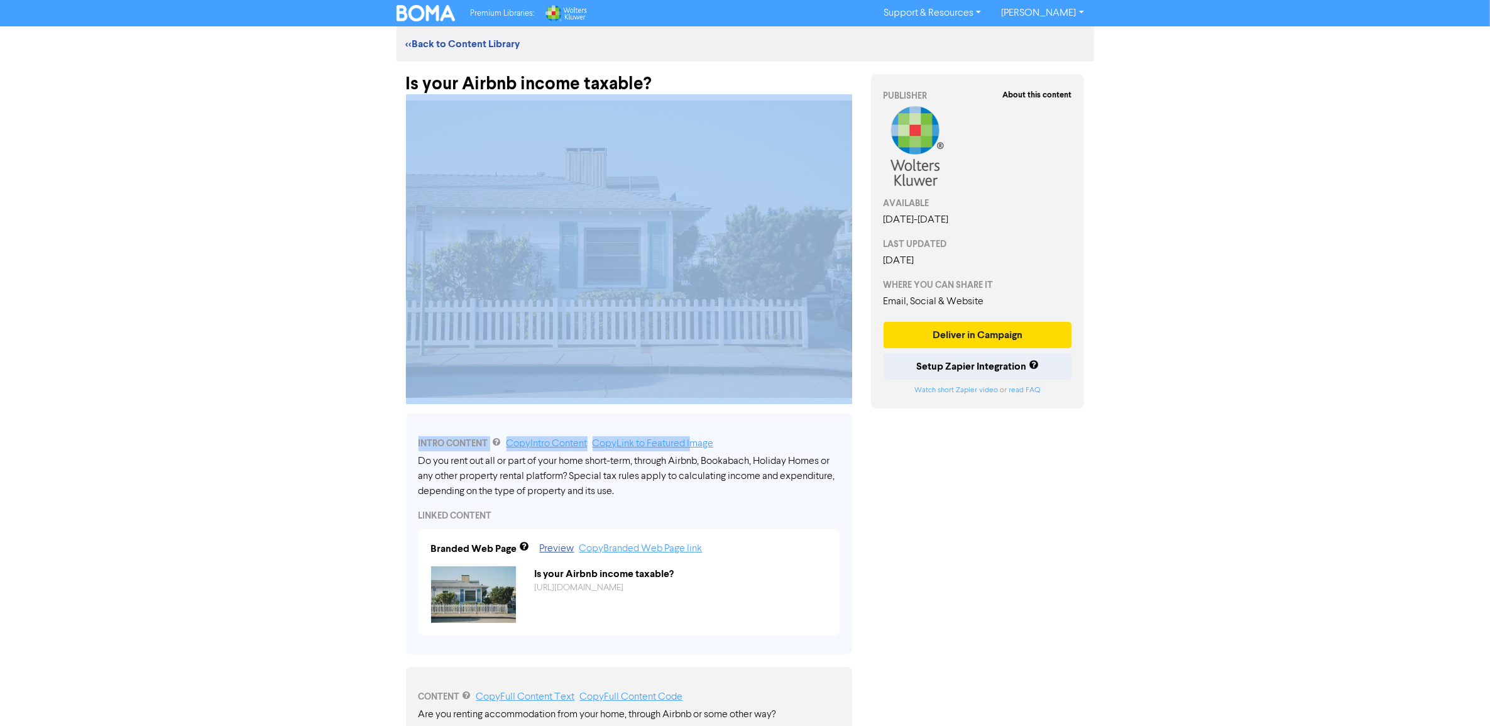
drag, startPoint x: 692, startPoint y: 400, endPoint x: 681, endPoint y: 317, distance: 83.8
click at [657, 195] on img at bounding box center [629, 249] width 446 height 297
click at [648, 292] on img at bounding box center [629, 249] width 446 height 297
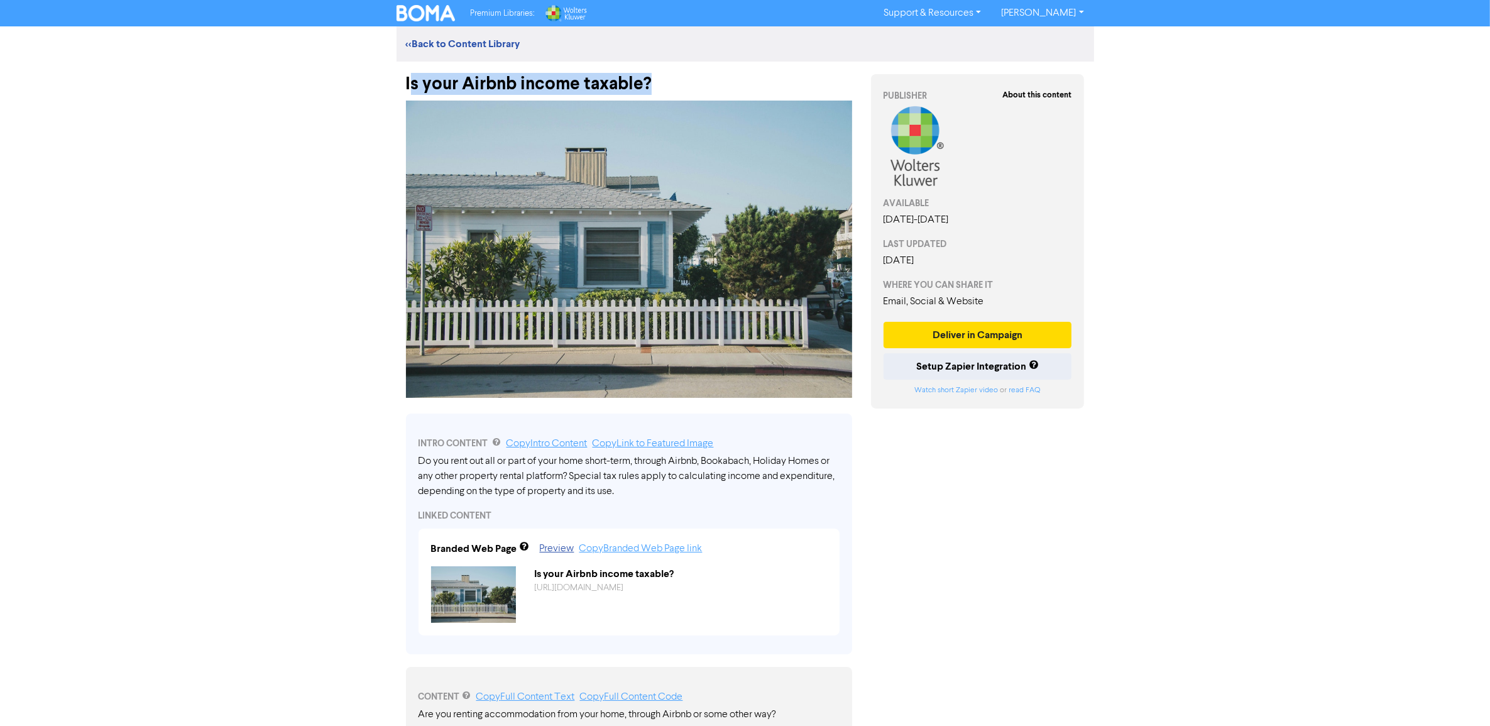
drag, startPoint x: 618, startPoint y: 74, endPoint x: 413, endPoint y: 83, distance: 205.1
click at [413, 83] on div "Is your Airbnb income taxable?" at bounding box center [629, 78] width 446 height 33
drag, startPoint x: 413, startPoint y: 83, endPoint x: 625, endPoint y: 89, distance: 212.5
click at [625, 89] on div "Is your Airbnb income taxable?" at bounding box center [629, 78] width 446 height 33
drag, startPoint x: 428, startPoint y: 88, endPoint x: 407, endPoint y: 80, distance: 22.9
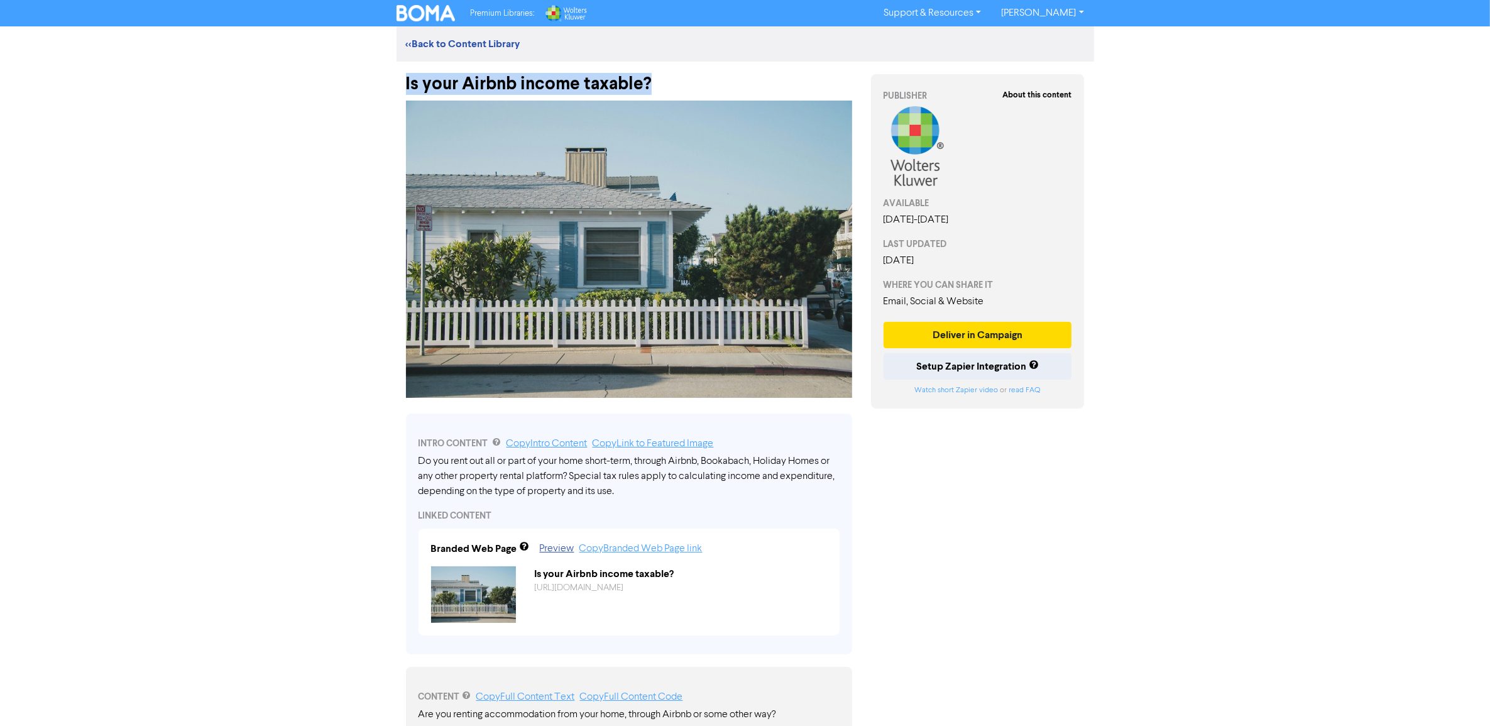
click at [407, 84] on div "Is your Airbnb income taxable?" at bounding box center [629, 78] width 446 height 33
copy div "Is your Airbnb income taxable?"
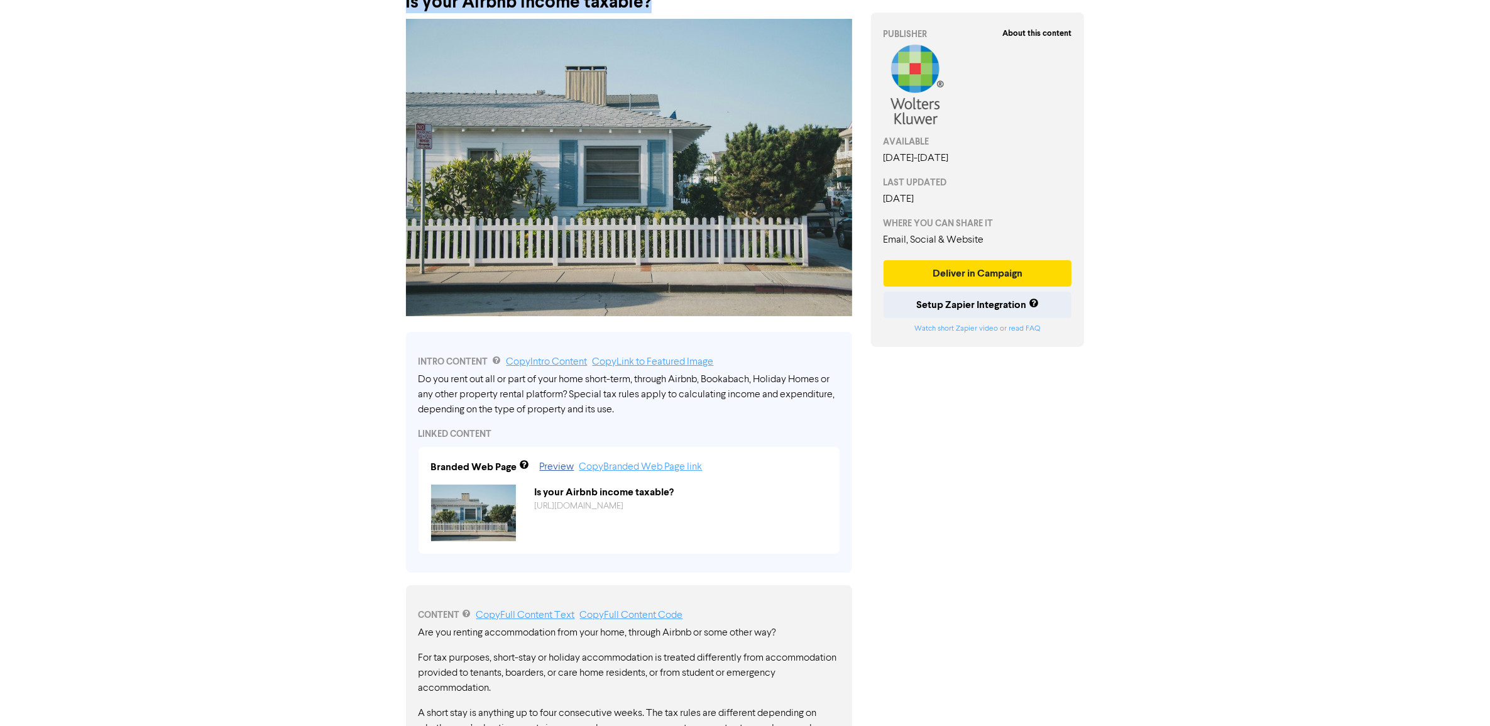
scroll to position [157, 0]
